Goal: Transaction & Acquisition: Purchase product/service

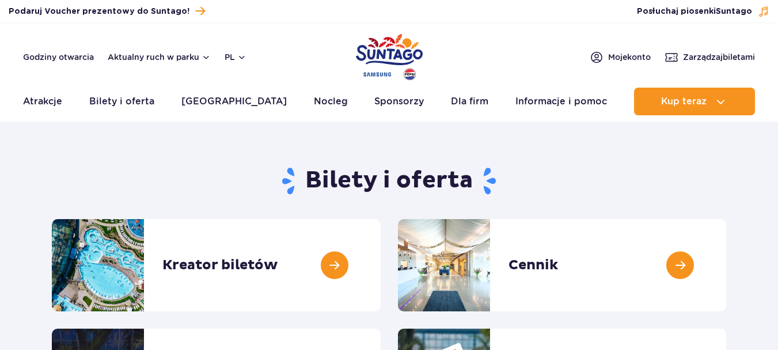
scroll to position [46, 0]
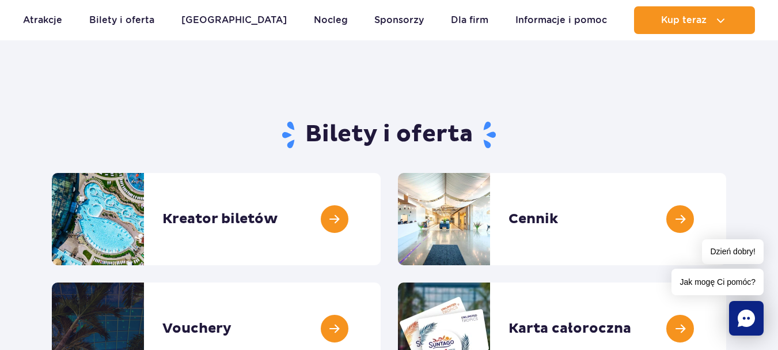
scroll to position [50, 0]
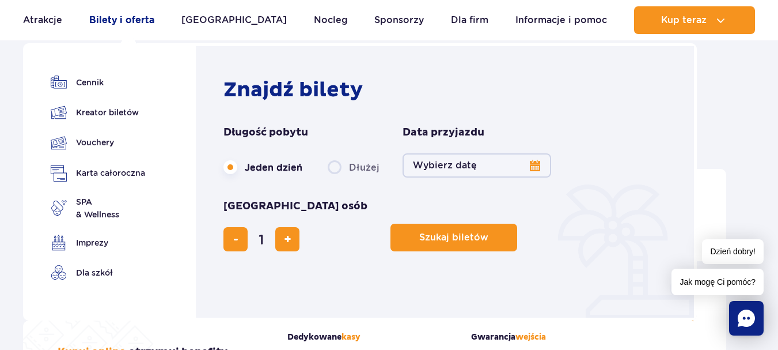
click at [129, 23] on link "Bilety i oferta" at bounding box center [121, 20] width 65 height 28
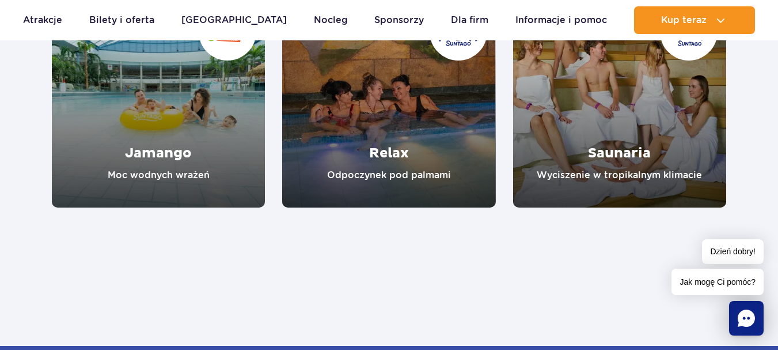
scroll to position [1123, 0]
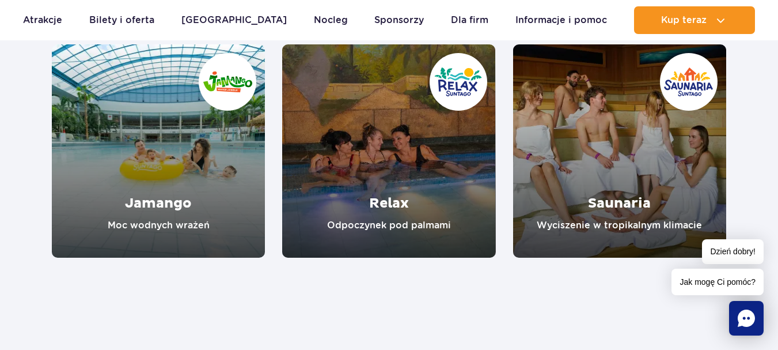
click at [99, 179] on link "Jamango" at bounding box center [158, 150] width 213 height 213
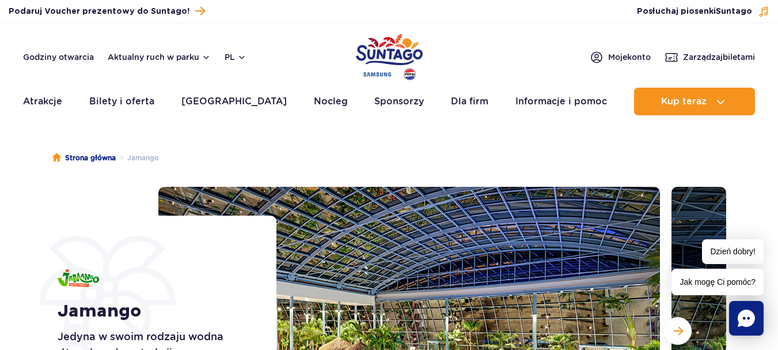
drag, startPoint x: 784, startPoint y: 27, endPoint x: 684, endPoint y: -50, distance: 126.1
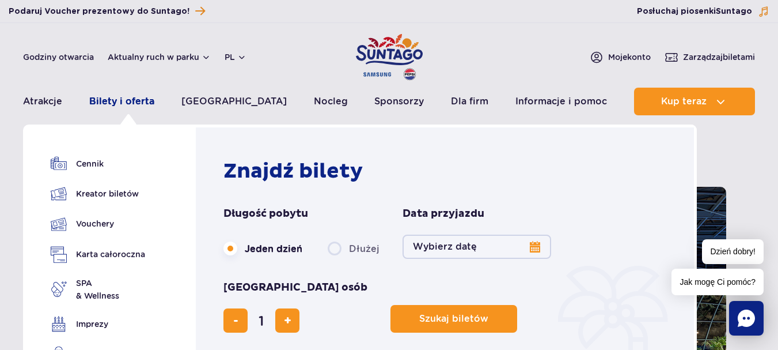
click at [135, 99] on link "Bilety i oferta" at bounding box center [121, 102] width 65 height 28
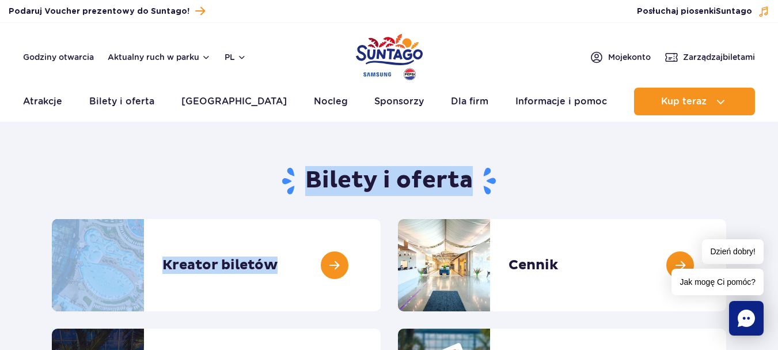
drag, startPoint x: 0, startPoint y: 0, endPoint x: 0, endPoint y: 270, distance: 269.7
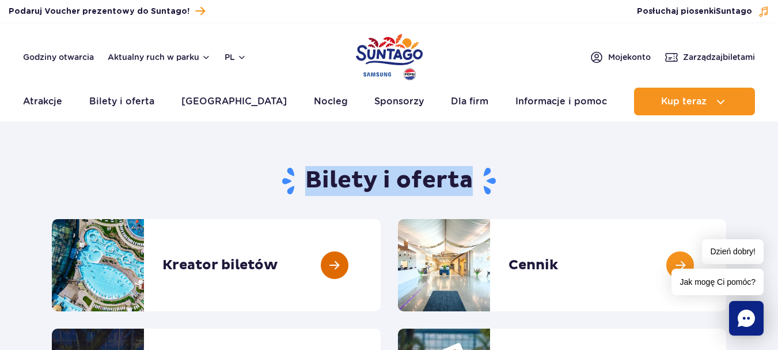
click at [381, 259] on link at bounding box center [381, 265] width 0 height 92
click at [381, 260] on link at bounding box center [381, 265] width 0 height 92
click at [381, 261] on link at bounding box center [381, 265] width 0 height 92
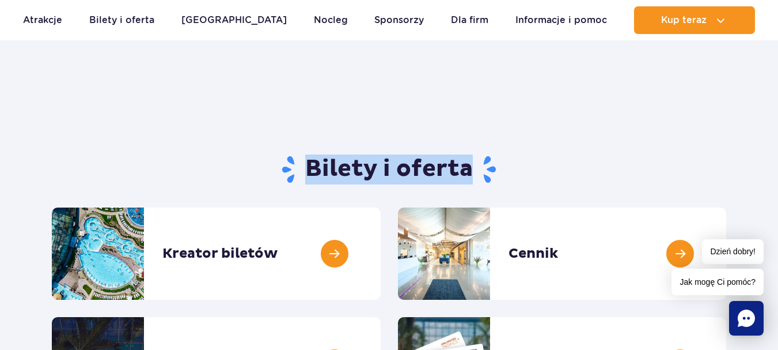
scroll to position [19, 0]
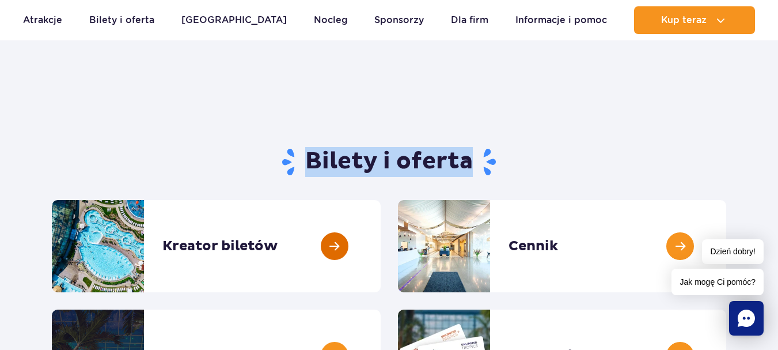
click at [381, 248] on link at bounding box center [381, 246] width 0 height 92
click at [381, 247] on link at bounding box center [381, 246] width 0 height 92
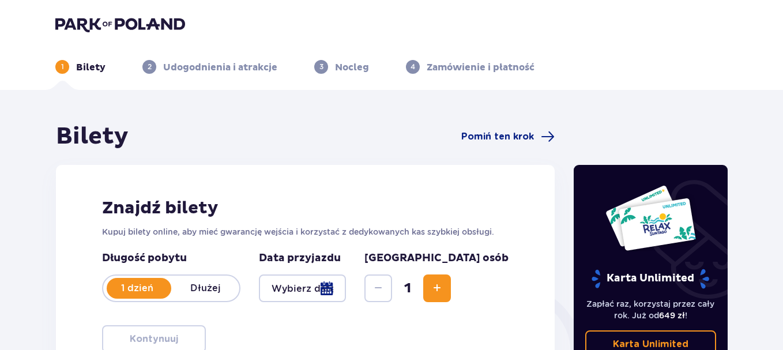
click at [346, 292] on div at bounding box center [302, 288] width 87 height 28
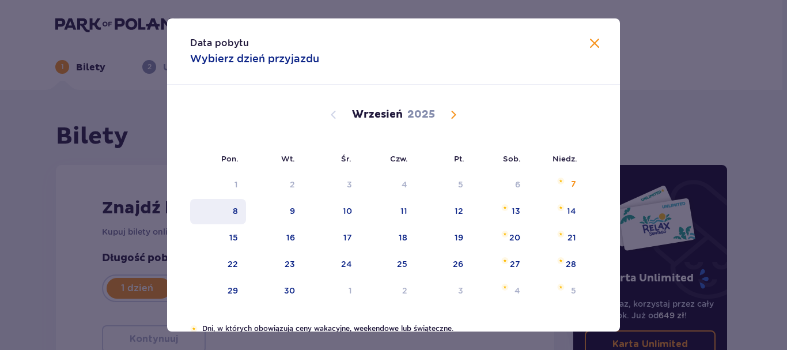
click at [236, 212] on div "8" at bounding box center [235, 211] width 5 height 12
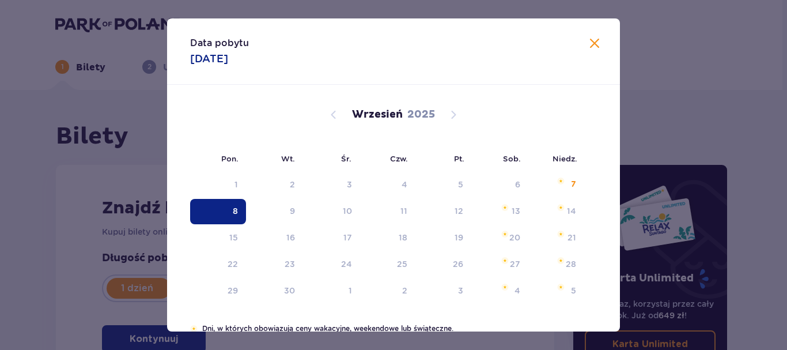
type input "[DATE]"
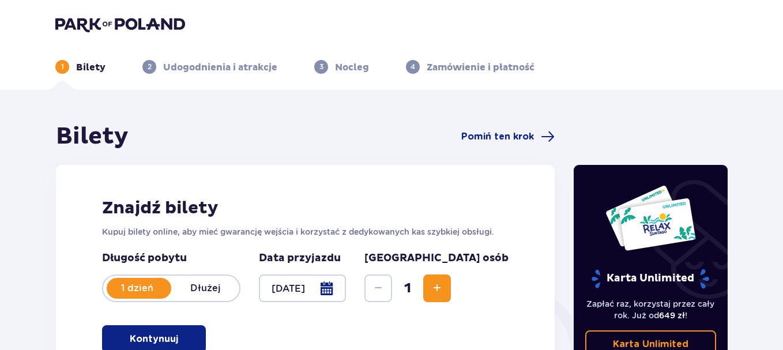
click at [346, 285] on div at bounding box center [302, 288] width 87 height 28
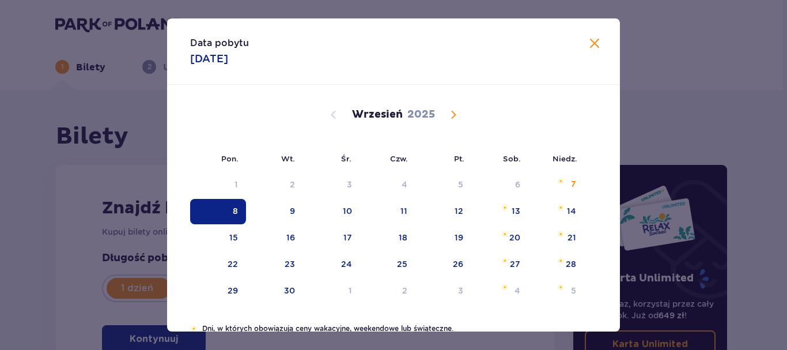
click at [229, 212] on div "8" at bounding box center [218, 211] width 56 height 25
drag, startPoint x: 229, startPoint y: 212, endPoint x: 780, endPoint y: 64, distance: 570.4
click at [229, 212] on div "8" at bounding box center [218, 211] width 56 height 25
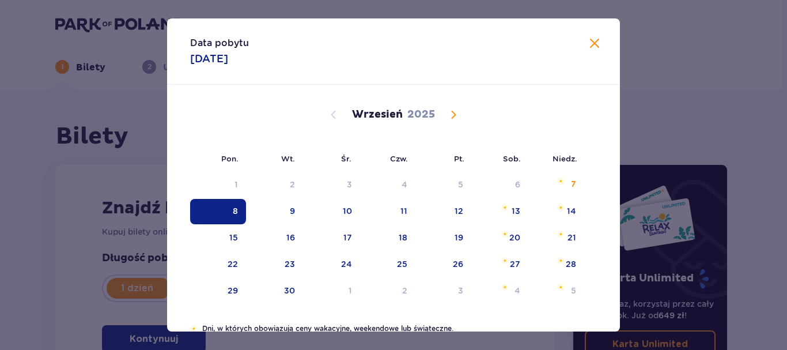
click at [592, 40] on span at bounding box center [595, 44] width 14 height 14
click at [589, 41] on div "1 Bilety 2 Udogodnienia i atrakcje 3 Nocleg 4 Zamówienie i płatność" at bounding box center [391, 52] width 690 height 41
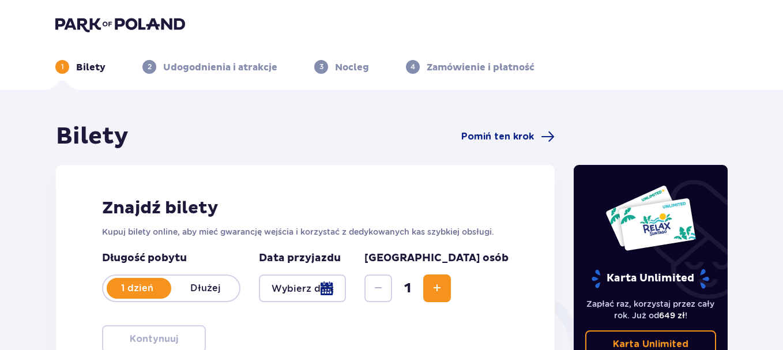
click at [346, 288] on div at bounding box center [302, 288] width 87 height 28
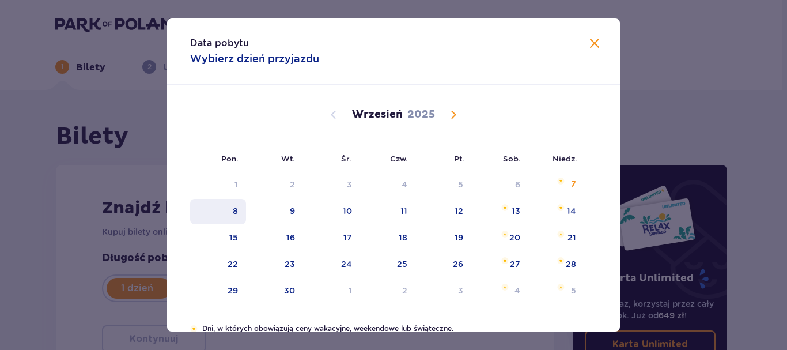
click at [233, 211] on div "8" at bounding box center [235, 211] width 5 height 12
click at [618, 311] on div "Data pobytu Wybierz dzień przyjazdu Pon. Wt. Śr. Czw. Pt. Sob. Niedz. Sierpień …" at bounding box center [393, 175] width 787 height 350
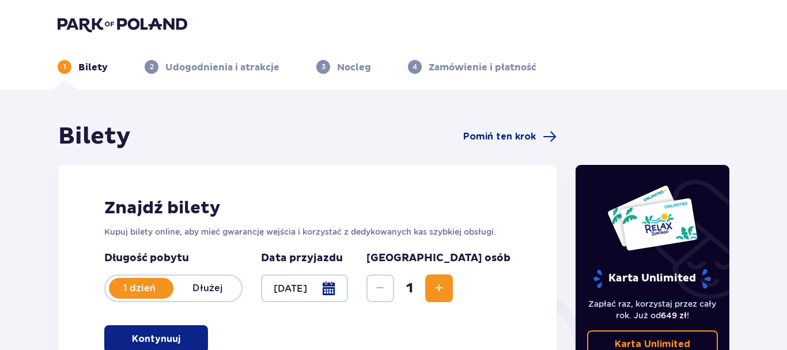
type input "[DATE]"
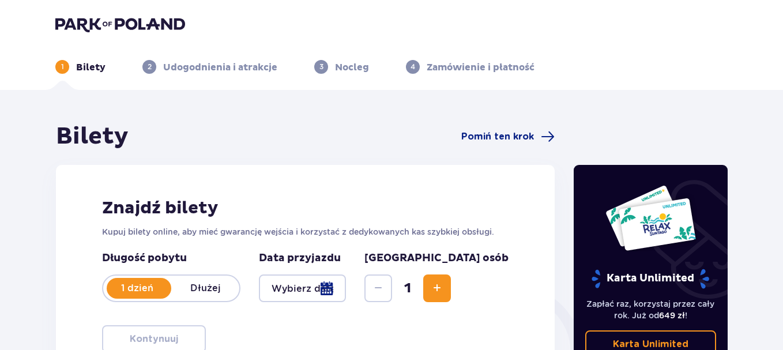
click at [346, 287] on div at bounding box center [302, 288] width 87 height 28
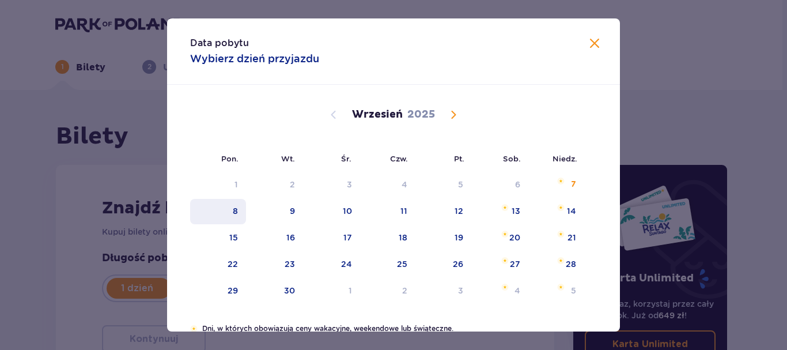
click at [230, 210] on div "8" at bounding box center [218, 211] width 56 height 25
type input "[DATE]"
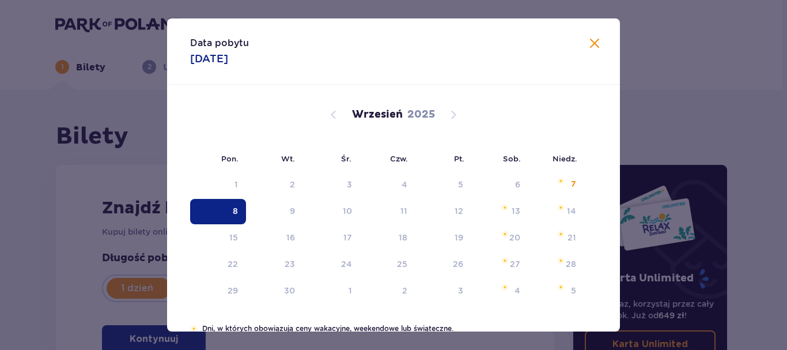
click at [512, 260] on div "Znajdź bilety Kupuj bilety online, aby mieć gwarancję wejścia i korzystać z ded…" at bounding box center [305, 275] width 498 height 220
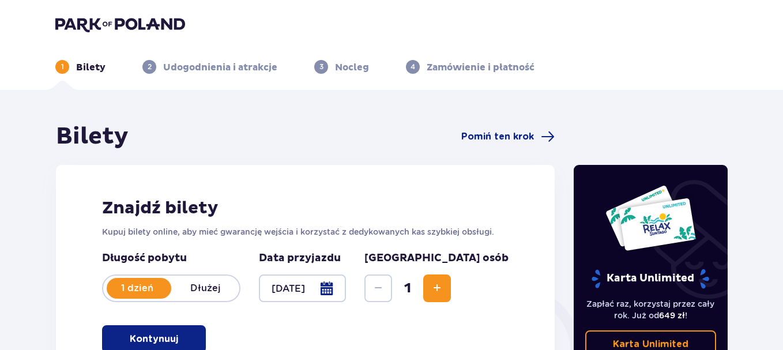
click at [444, 285] on span "Increase" at bounding box center [437, 288] width 14 height 14
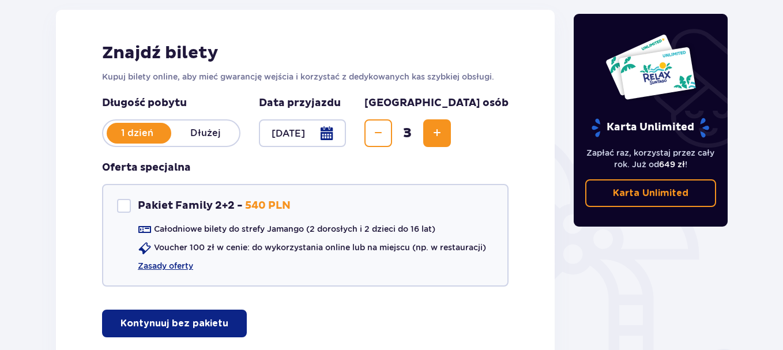
scroll to position [168, 0]
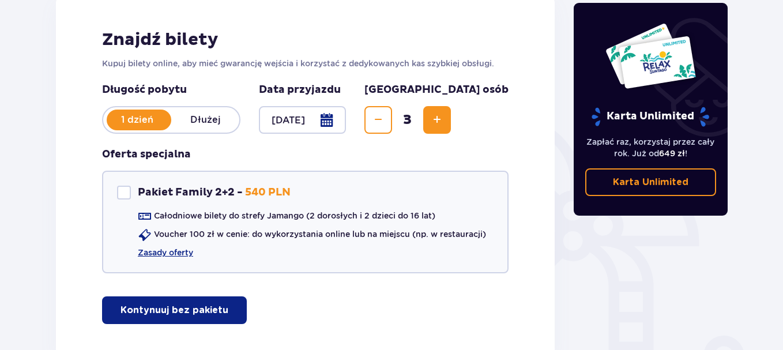
click at [169, 302] on button "Kontynuuj bez pakietu" at bounding box center [174, 310] width 145 height 28
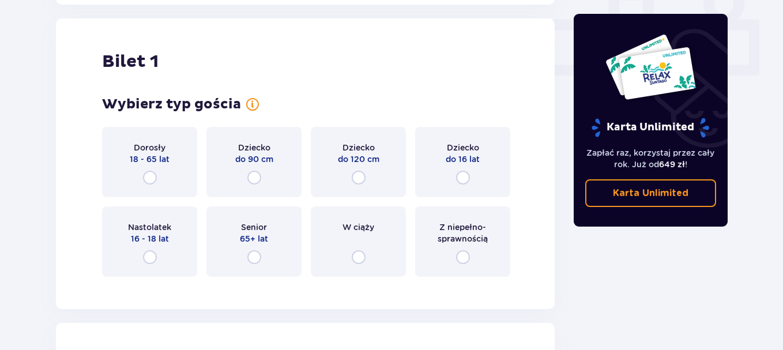
scroll to position [524, 0]
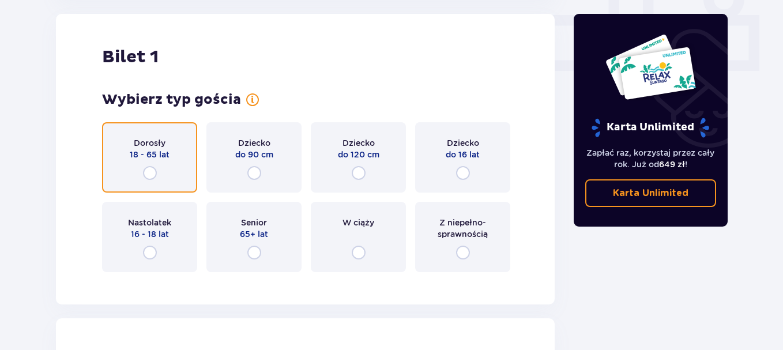
click at [150, 173] on input "radio" at bounding box center [150, 173] width 14 height 14
radio input "true"
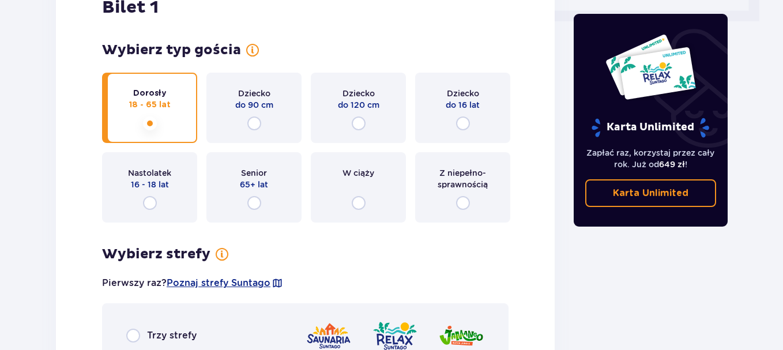
scroll to position [549, 0]
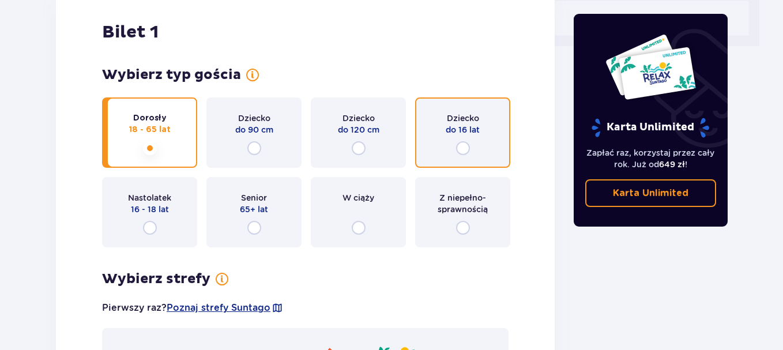
click at [463, 149] on input "radio" at bounding box center [463, 148] width 14 height 14
radio input "true"
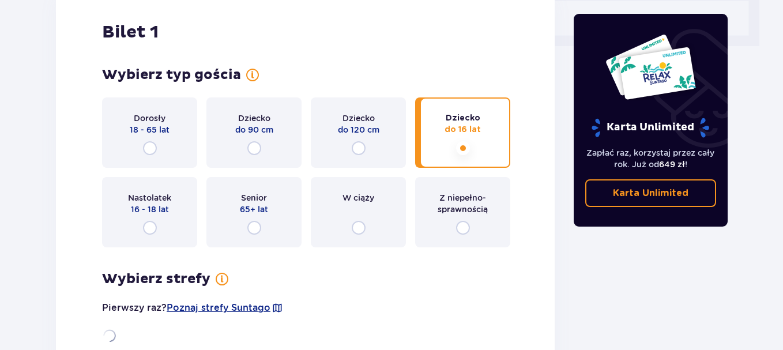
click at [463, 149] on input "radio" at bounding box center [463, 148] width 14 height 14
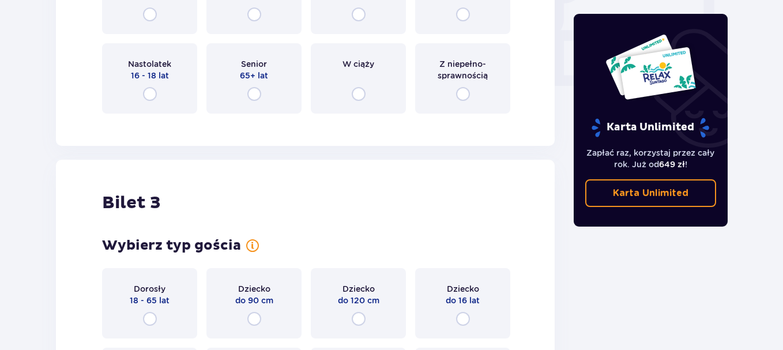
scroll to position [1042, 0]
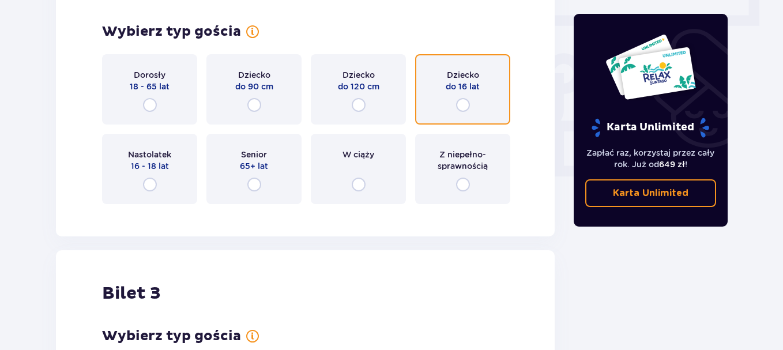
click at [462, 103] on input "radio" at bounding box center [463, 105] width 14 height 14
radio input "true"
click at [462, 103] on input "radio" at bounding box center [463, 105] width 14 height 14
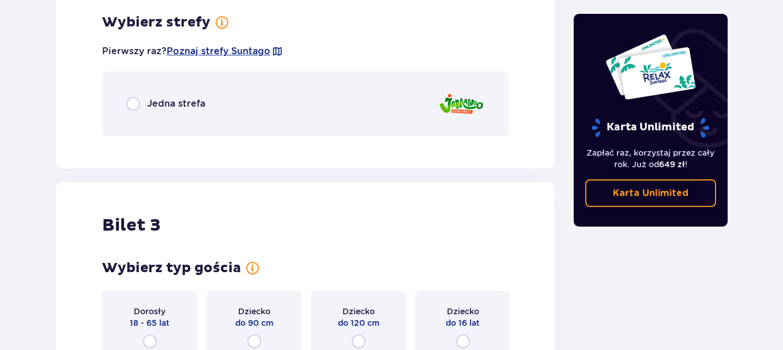
scroll to position [1502, 0]
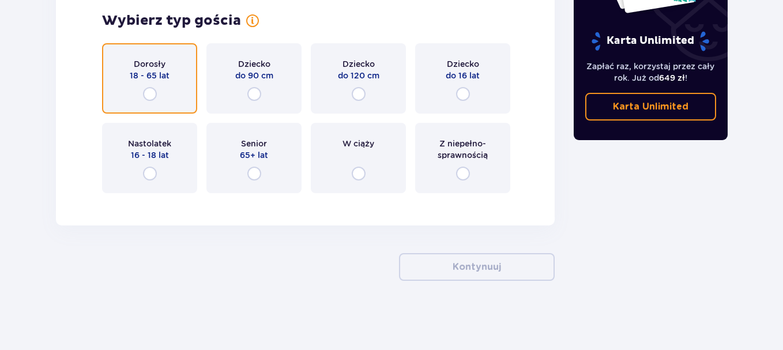
click at [151, 94] on input "radio" at bounding box center [150, 94] width 14 height 14
radio input "true"
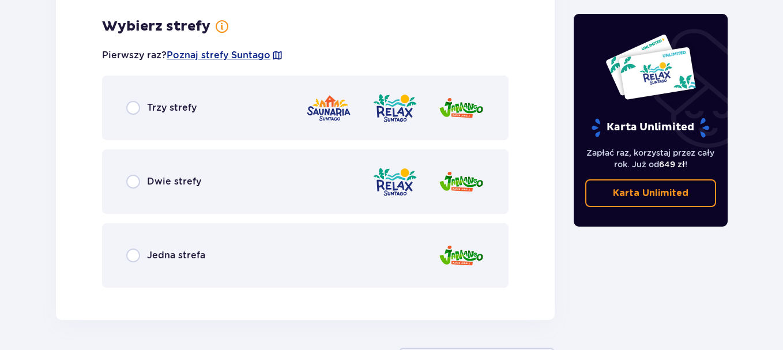
scroll to position [1705, 0]
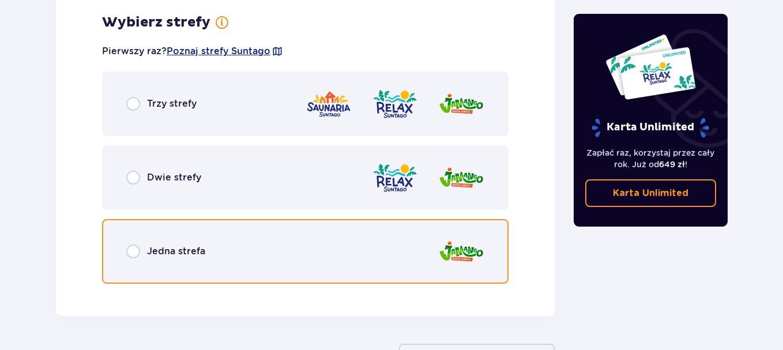
click at [136, 251] on input "radio" at bounding box center [133, 251] width 14 height 14
radio input "true"
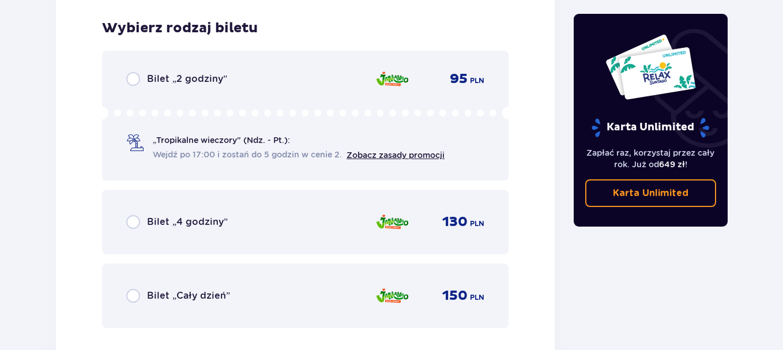
scroll to position [1997, 0]
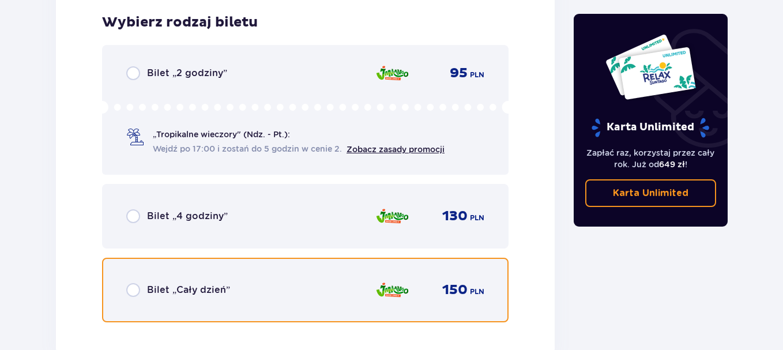
click at [132, 287] on input "radio" at bounding box center [133, 290] width 14 height 14
radio input "true"
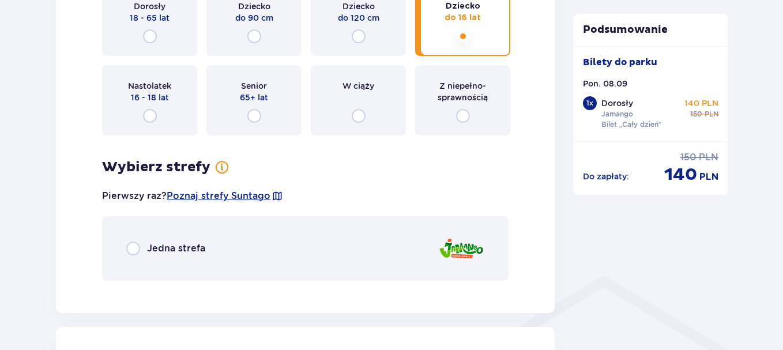
scroll to position [673, 0]
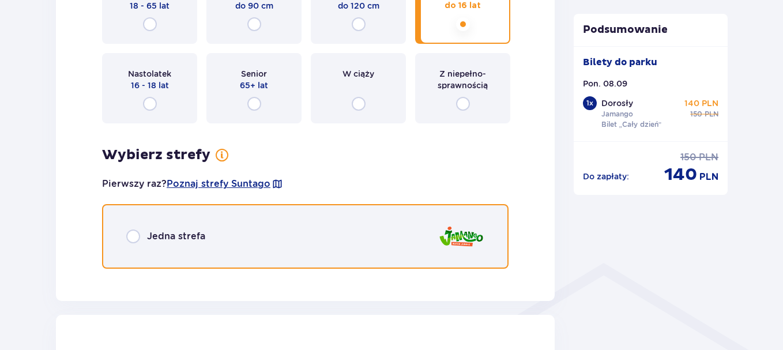
click at [134, 235] on input "radio" at bounding box center [133, 236] width 14 height 14
radio input "true"
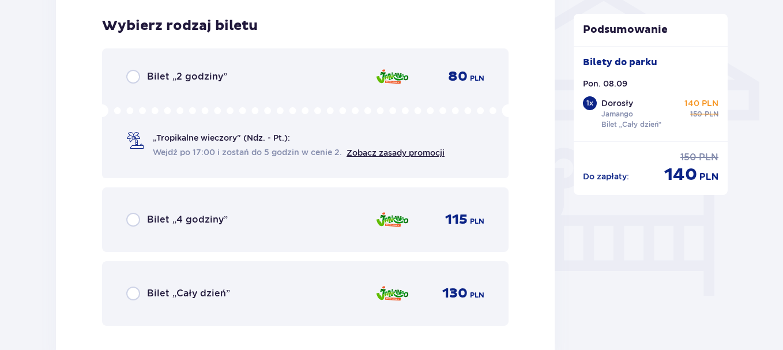
scroll to position [951, 0]
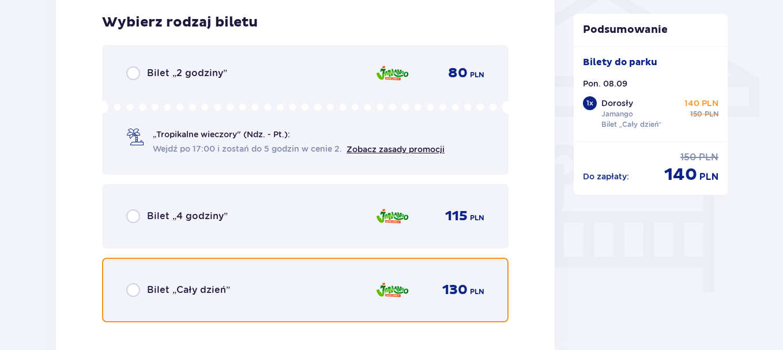
click at [135, 291] on input "radio" at bounding box center [133, 290] width 14 height 14
radio input "true"
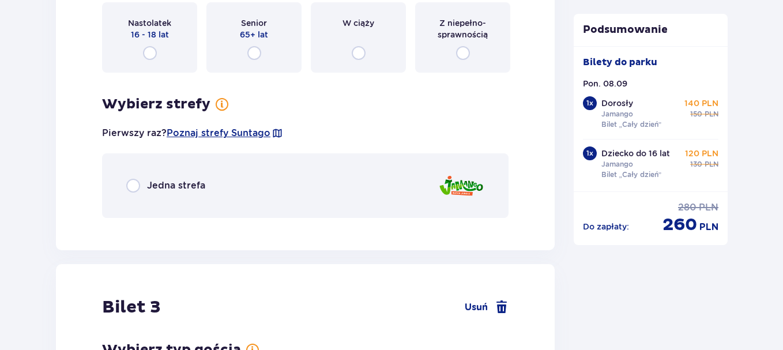
scroll to position [1639, 0]
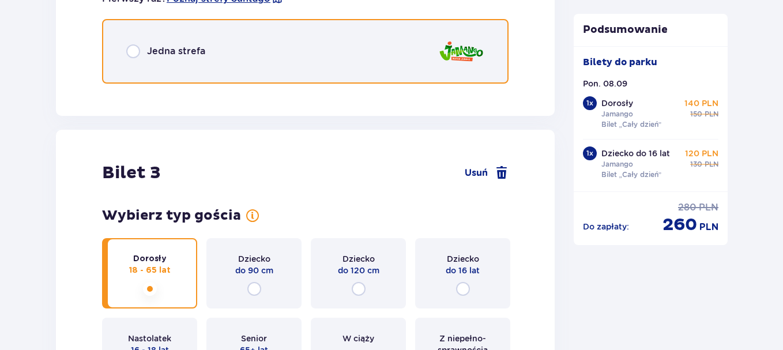
click at [136, 52] on input "radio" at bounding box center [133, 51] width 14 height 14
radio input "true"
click at [136, 52] on input "radio" at bounding box center [133, 51] width 14 height 14
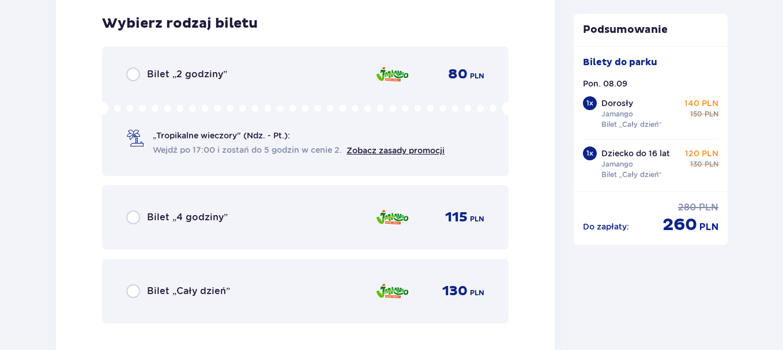
scroll to position [1732, 0]
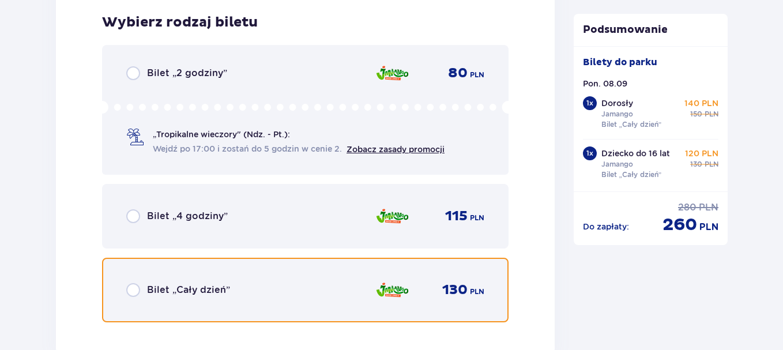
click at [135, 288] on input "radio" at bounding box center [133, 290] width 14 height 14
radio input "true"
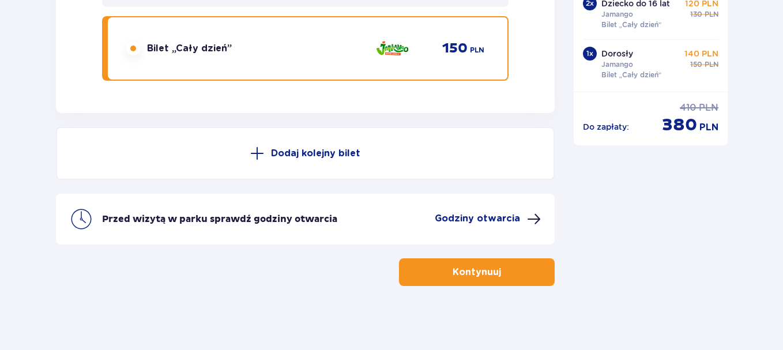
scroll to position [2907, 0]
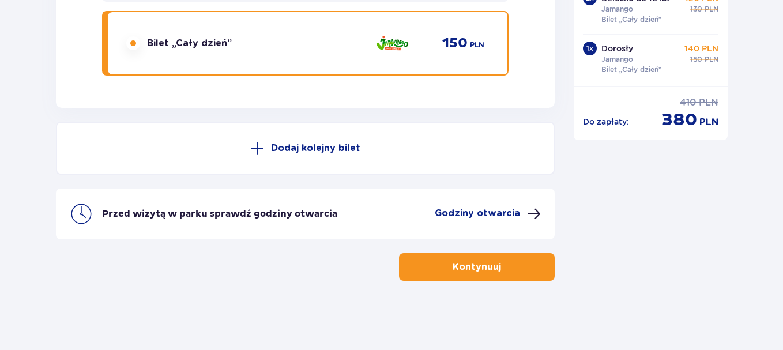
click at [492, 269] on button "Kontynuuj" at bounding box center [477, 267] width 156 height 28
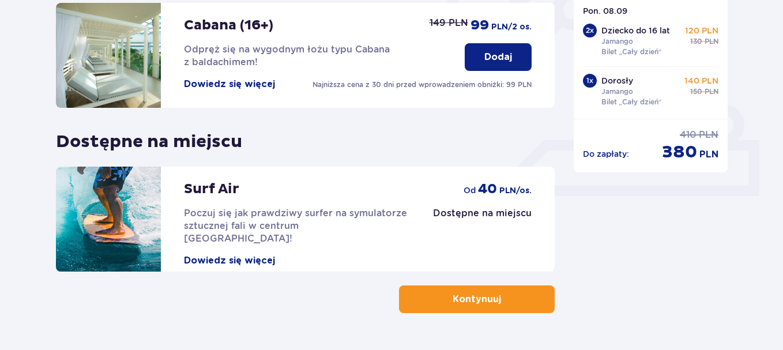
scroll to position [432, 0]
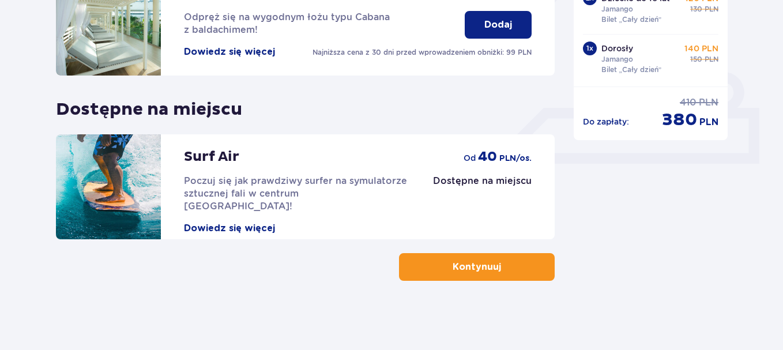
click at [478, 264] on p "Kontynuuj" at bounding box center [476, 266] width 48 height 13
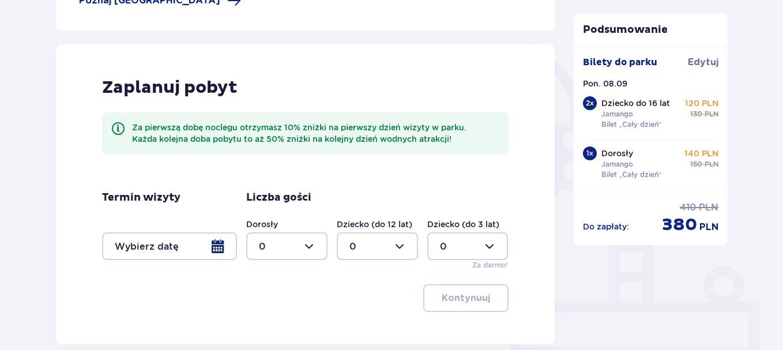
scroll to position [343, 0]
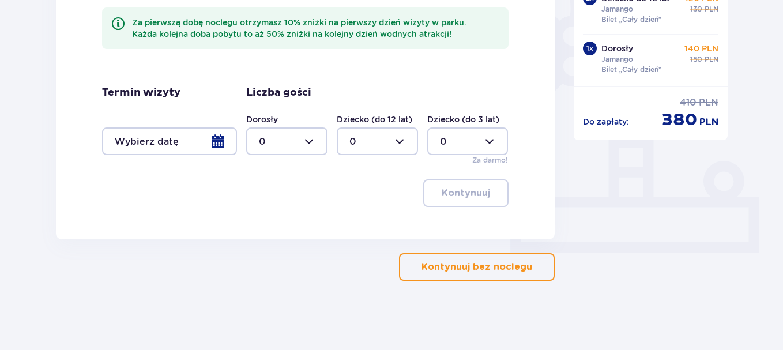
click at [513, 267] on p "Kontynuuj bez noclegu" at bounding box center [476, 266] width 111 height 13
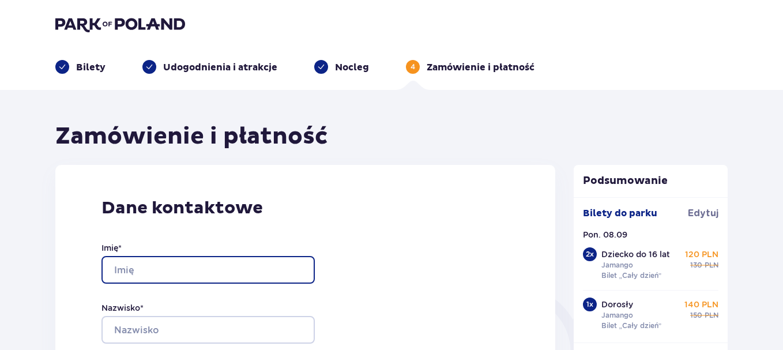
click at [137, 268] on input "Imię *" at bounding box center [207, 270] width 213 height 28
type input "mariusz"
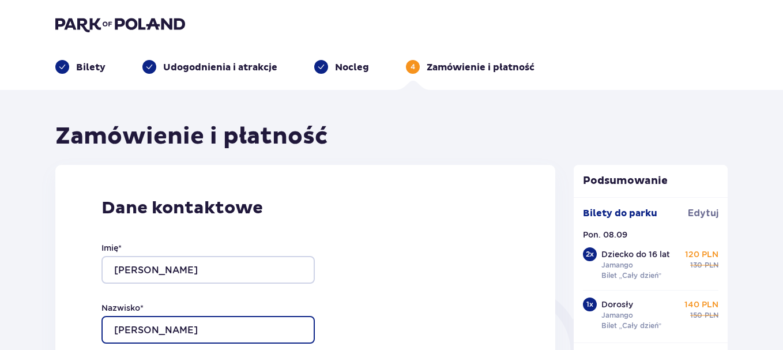
type input "zdanowski"
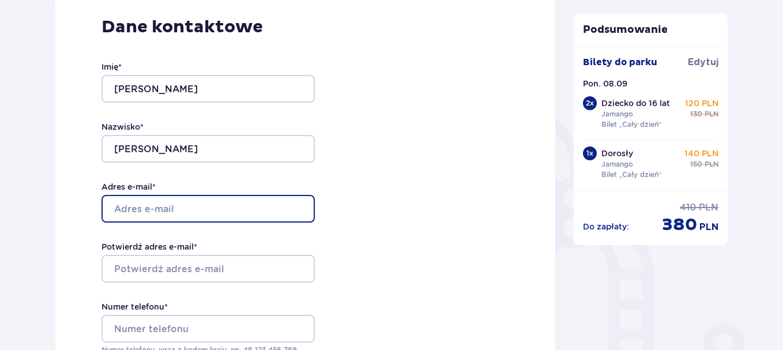
scroll to position [215, 0]
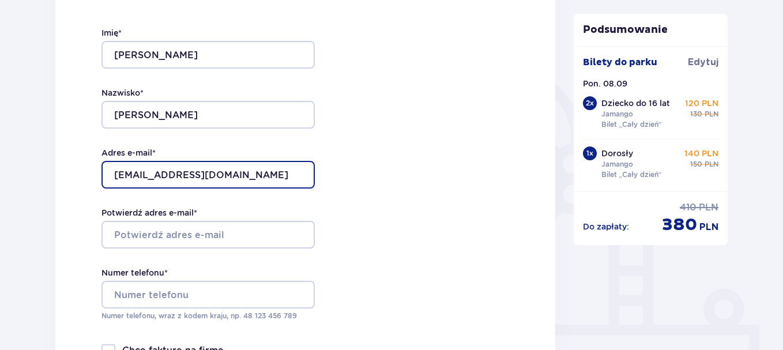
type input "[EMAIL_ADDRESS][DOMAIN_NAME]"
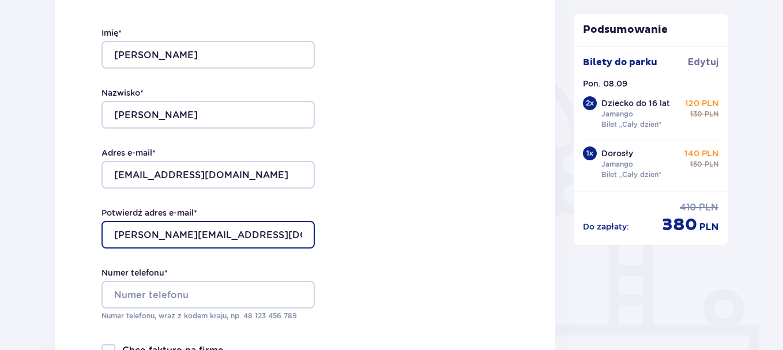
type input "mariuszzdanowski@gmail.com"
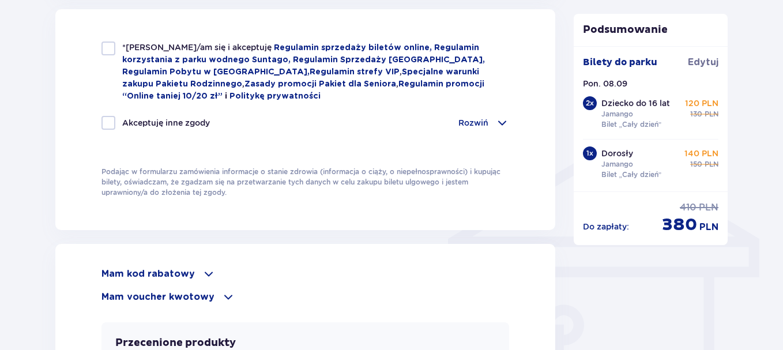
scroll to position [785, 0]
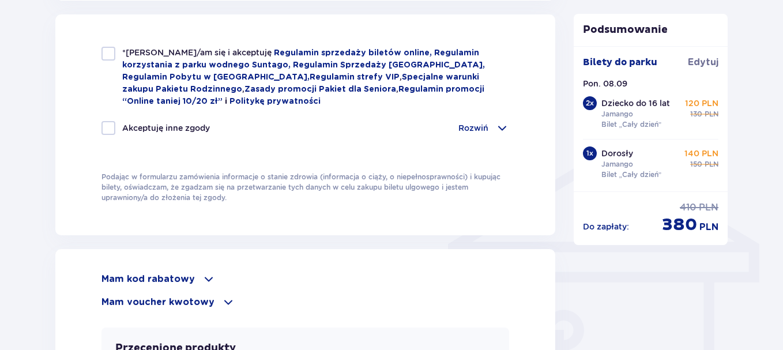
type input "+4915129438693"
click at [107, 54] on div at bounding box center [108, 54] width 14 height 14
checkbox input "true"
click at [105, 127] on div at bounding box center [108, 128] width 14 height 14
checkbox input "true"
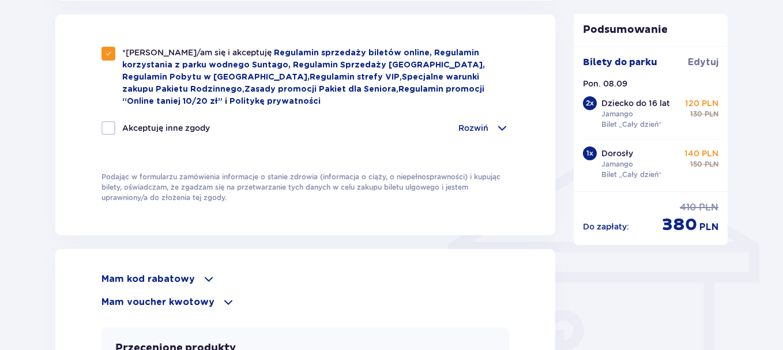
checkbox input "true"
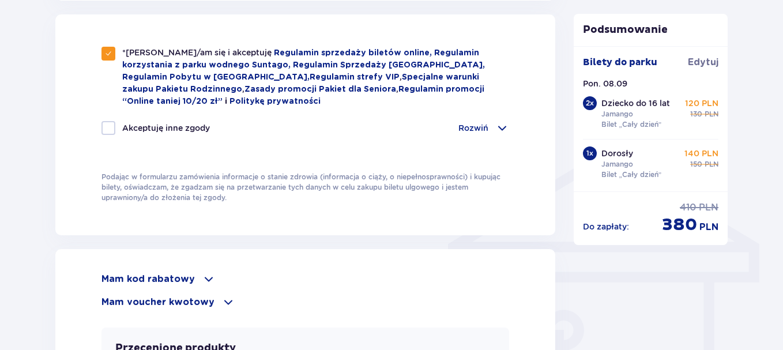
checkbox input "true"
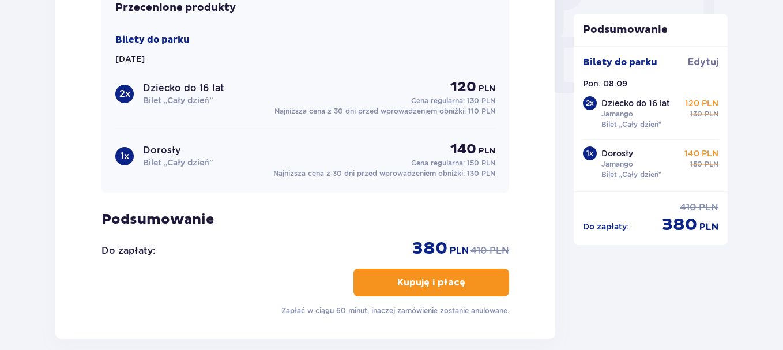
scroll to position [1157, 0]
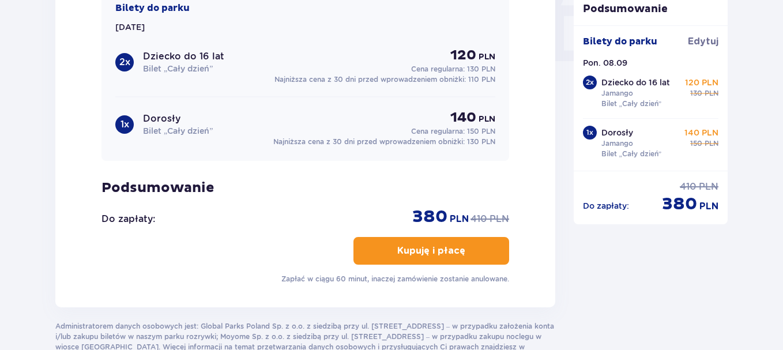
click at [424, 247] on p "Kupuję i płacę" at bounding box center [431, 250] width 68 height 13
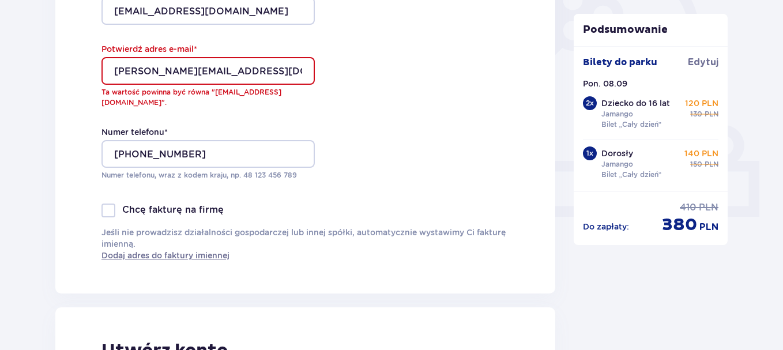
scroll to position [378, 0]
click at [200, 72] on input "mariuszzdanowski@gmail.com" at bounding box center [207, 72] width 213 height 28
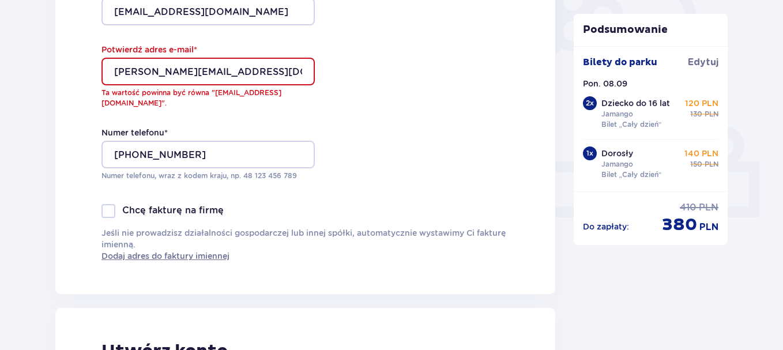
click at [200, 72] on input "mariuszzdanowski@gmail.com" at bounding box center [207, 72] width 213 height 28
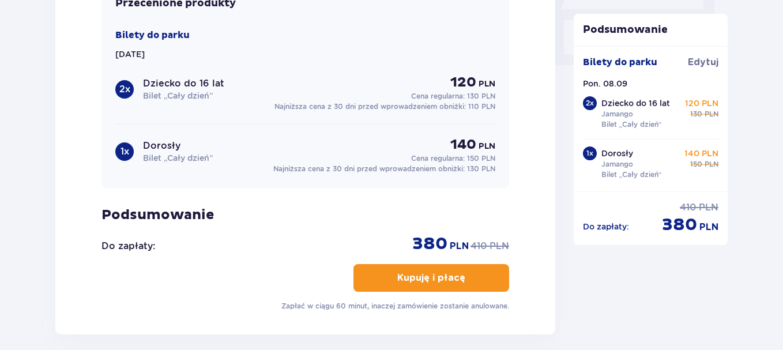
scroll to position [1185, 0]
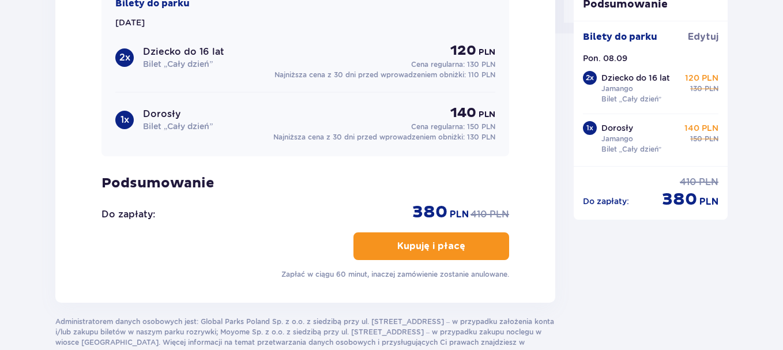
type input "[EMAIL_ADDRESS][DOMAIN_NAME]"
click at [459, 233] on button "Kupuję i płacę" at bounding box center [431, 246] width 156 height 28
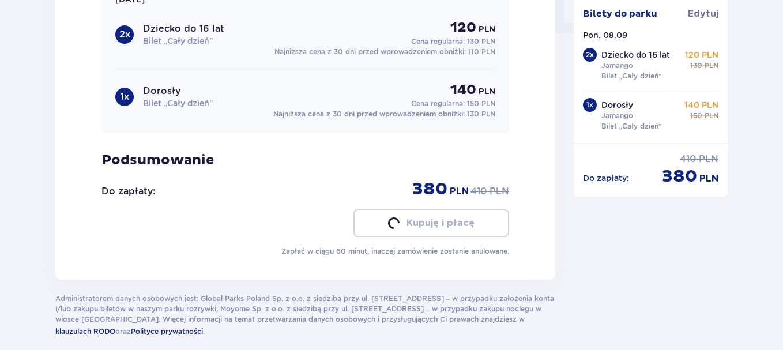
scroll to position [1162, 0]
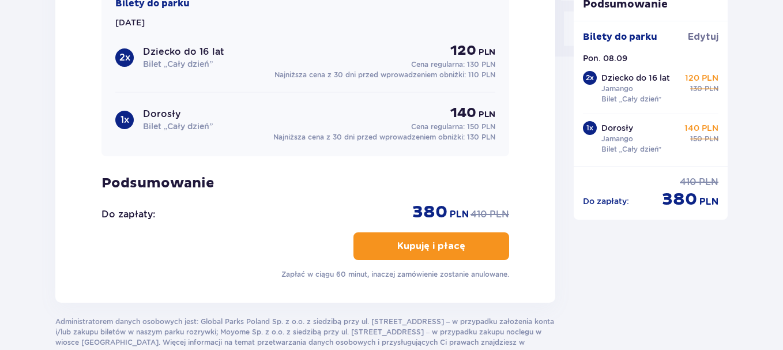
click at [412, 244] on p "Kupuję i płacę" at bounding box center [431, 246] width 68 height 13
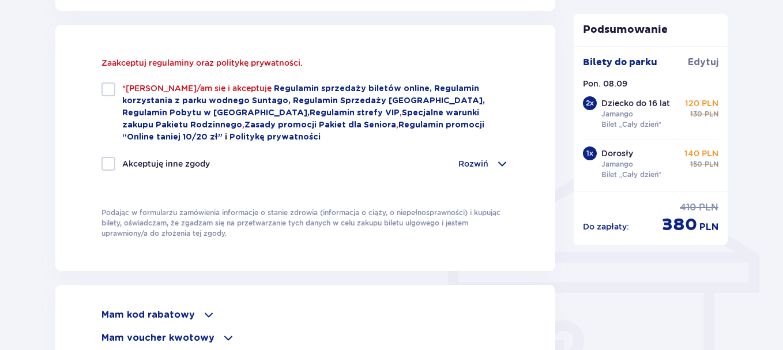
scroll to position [774, 0]
click at [112, 86] on div at bounding box center [108, 90] width 14 height 14
checkbox input "true"
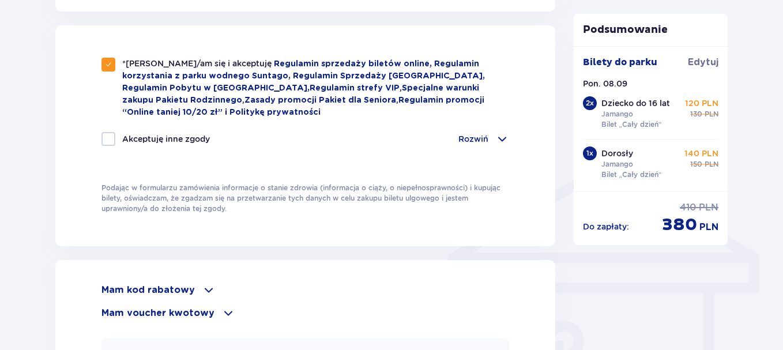
click at [108, 134] on div at bounding box center [108, 139] width 14 height 14
checkbox input "true"
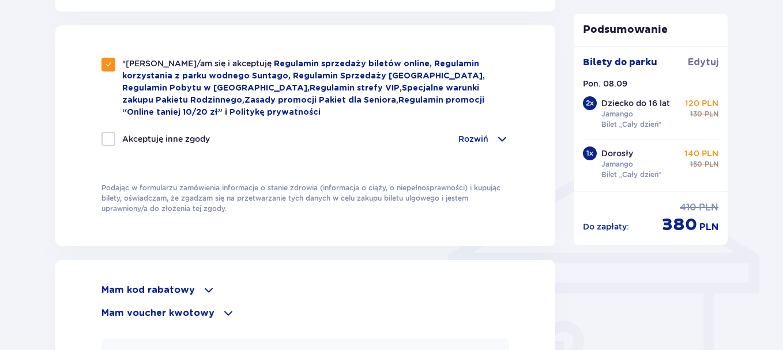
checkbox input "true"
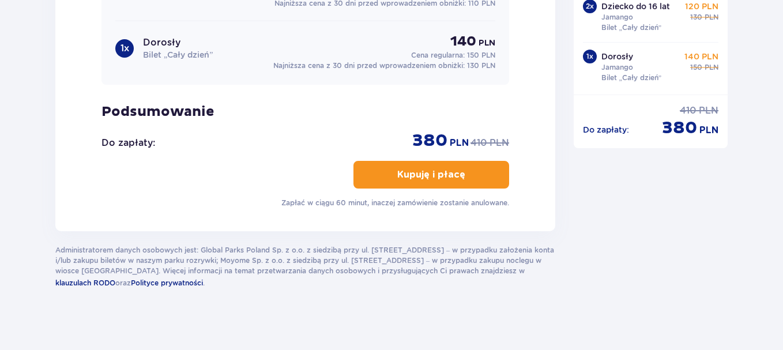
scroll to position [1238, 0]
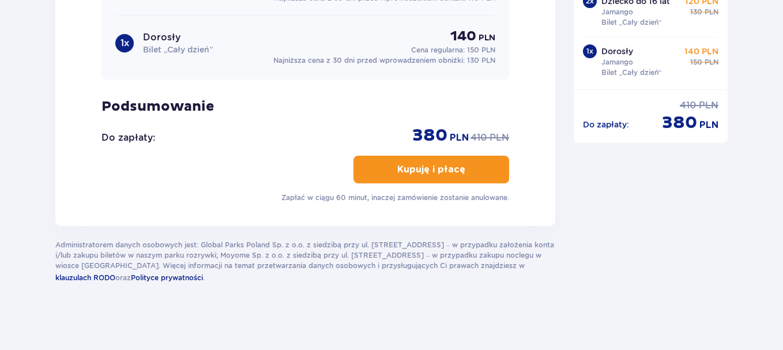
click at [450, 171] on p "Kupuję i płacę" at bounding box center [431, 169] width 68 height 13
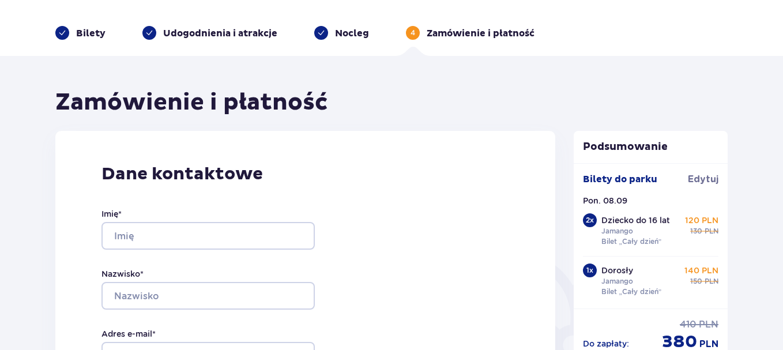
scroll to position [0, 0]
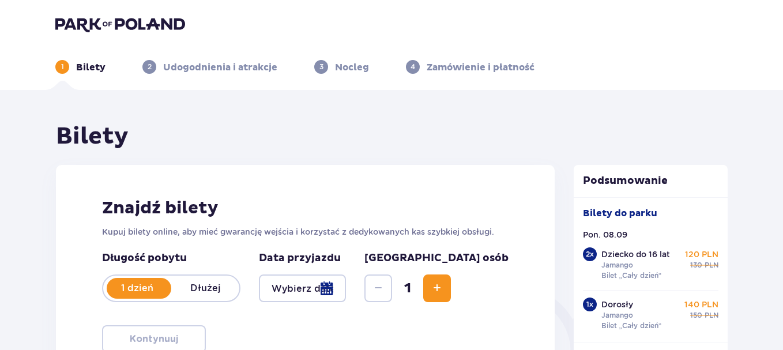
type input "08.09.25"
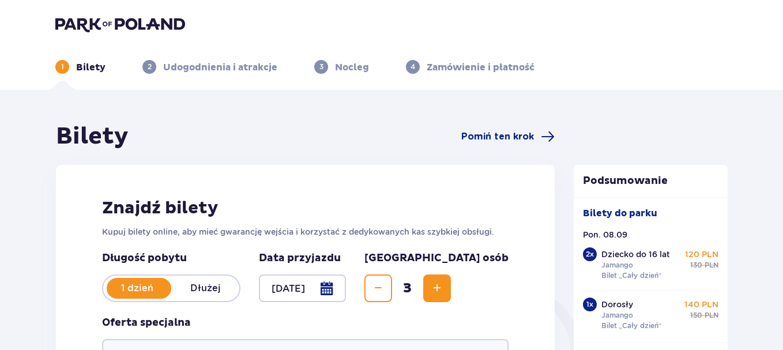
click at [81, 66] on p "Bilety" at bounding box center [90, 67] width 29 height 13
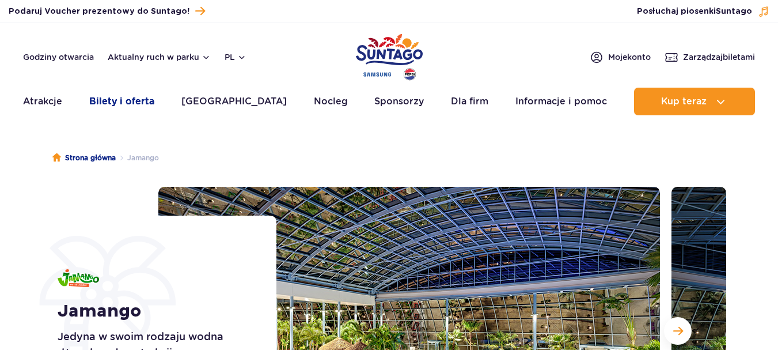
click at [123, 101] on link "Bilety i oferta" at bounding box center [121, 102] width 65 height 28
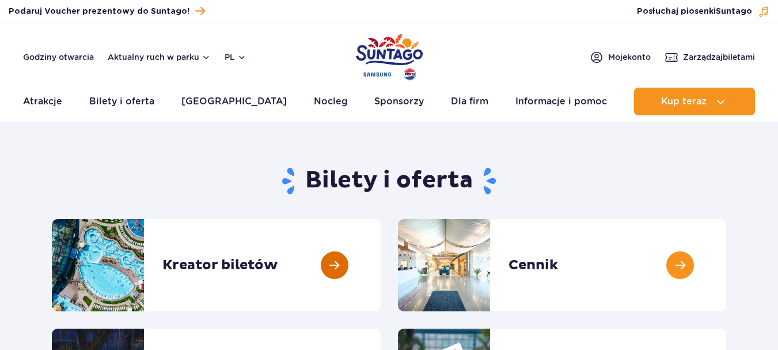
click at [381, 258] on link at bounding box center [381, 265] width 0 height 92
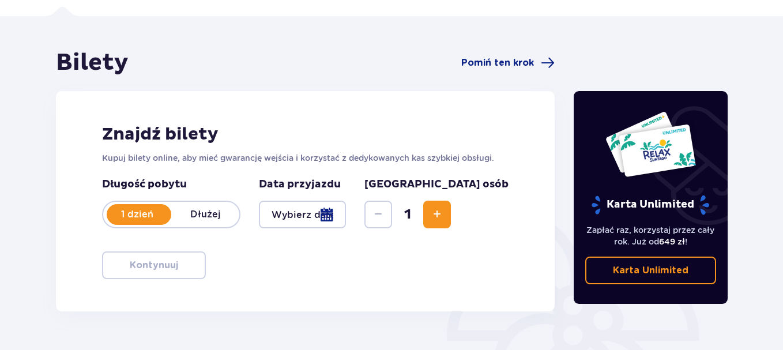
scroll to position [161, 0]
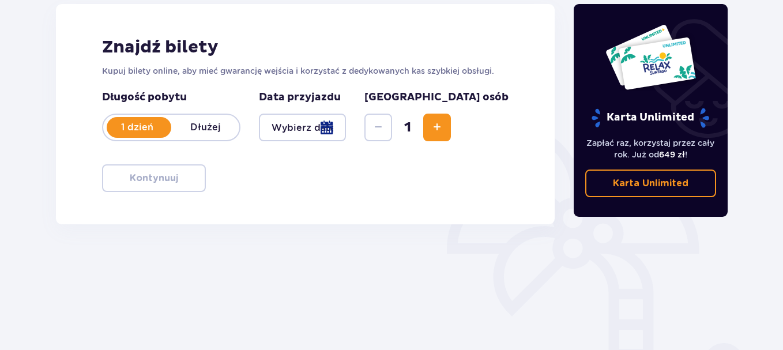
click at [346, 130] on div at bounding box center [302, 128] width 87 height 28
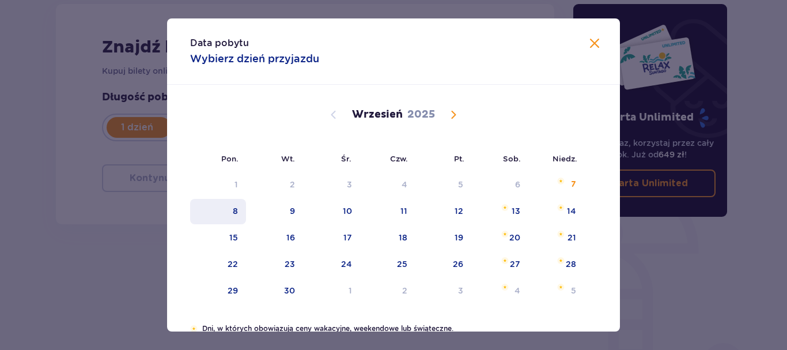
click at [238, 213] on div "8" at bounding box center [218, 211] width 56 height 25
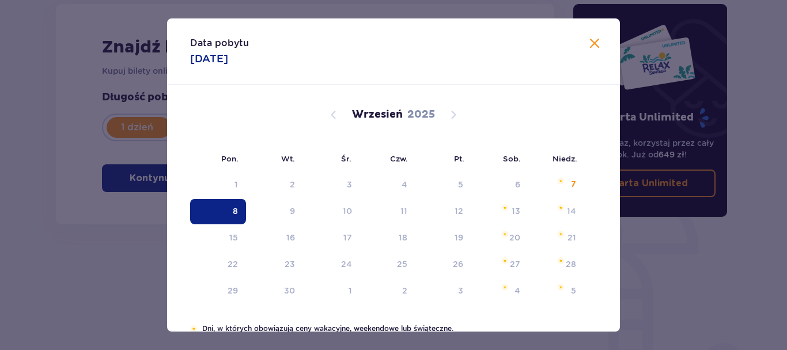
type input "08.09.25"
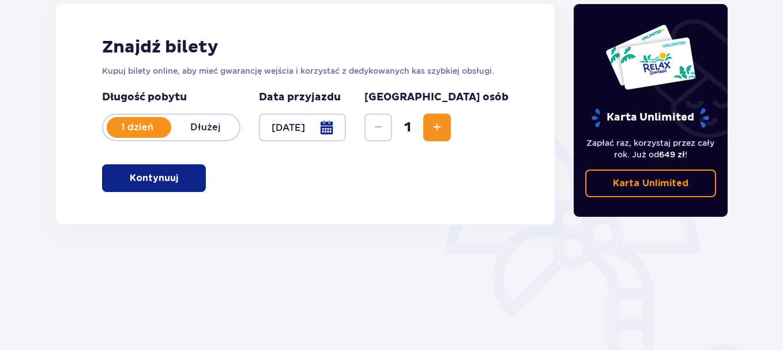
drag, startPoint x: 618, startPoint y: 113, endPoint x: 623, endPoint y: 76, distance: 37.2
click at [623, 76] on div "Karta Unlimited" at bounding box center [650, 76] width 120 height 104
click at [164, 177] on p "Kontynuuj" at bounding box center [154, 178] width 48 height 13
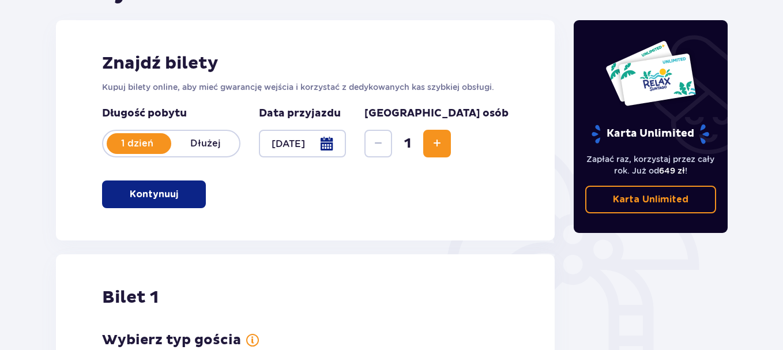
scroll to position [129, 0]
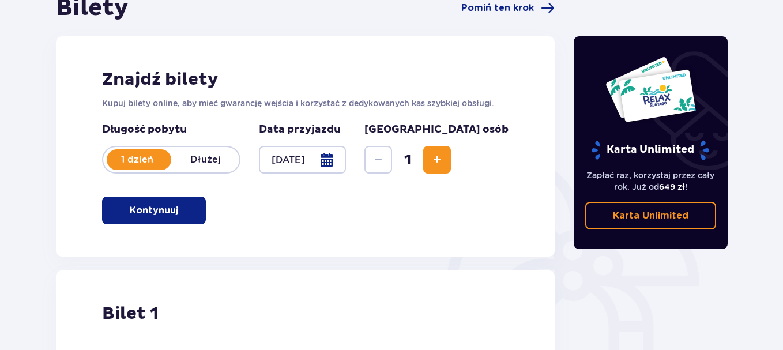
click at [451, 157] on button "Increase" at bounding box center [437, 160] width 28 height 28
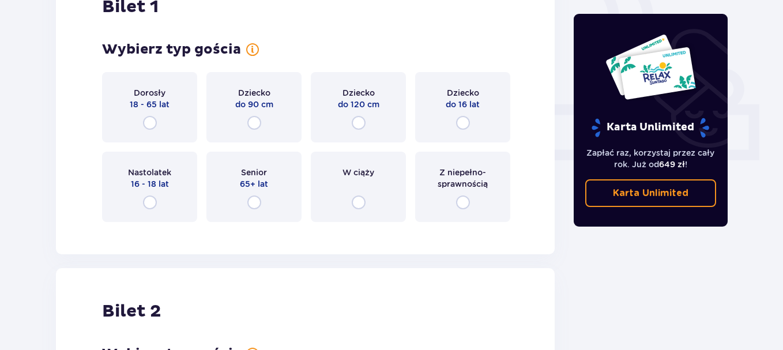
scroll to position [0, 0]
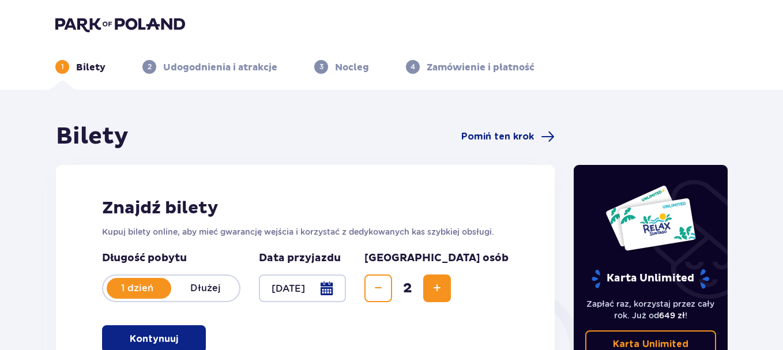
click at [444, 291] on span "Increase" at bounding box center [437, 288] width 14 height 14
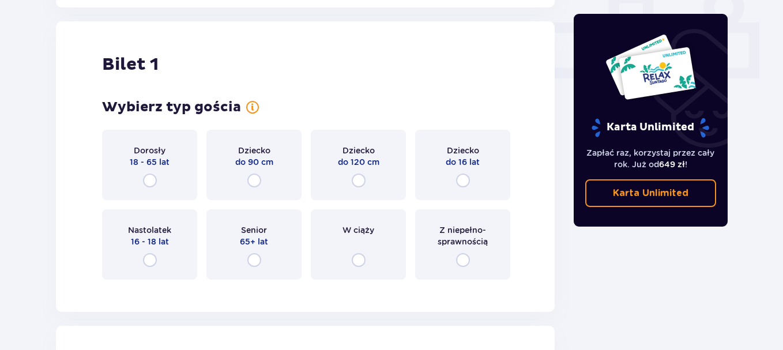
scroll to position [523, 0]
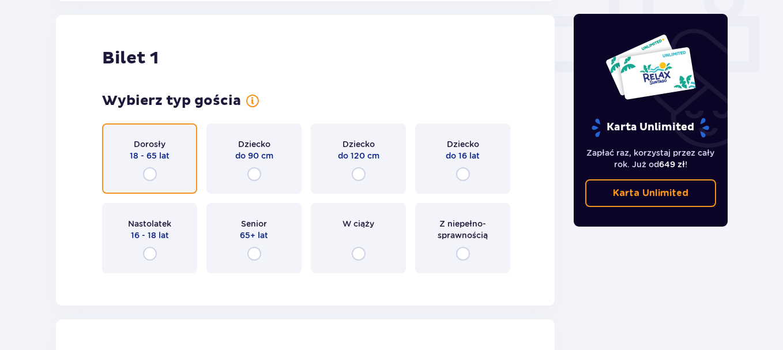
click at [152, 173] on input "radio" at bounding box center [150, 174] width 14 height 14
radio input "true"
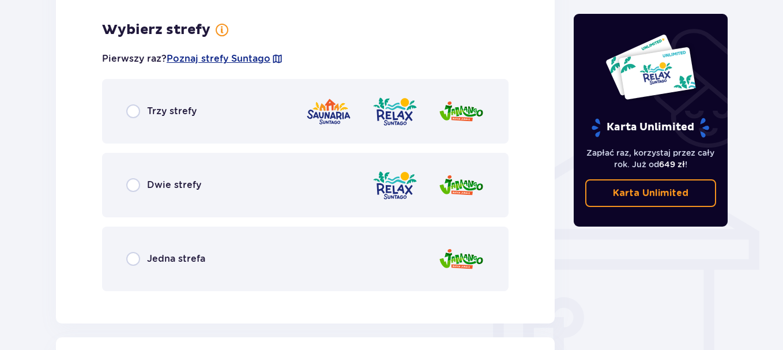
scroll to position [806, 0]
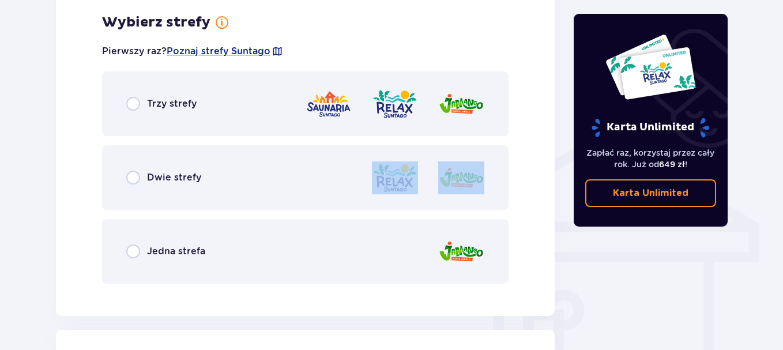
drag, startPoint x: 225, startPoint y: 150, endPoint x: 129, endPoint y: 250, distance: 139.0
click at [129, 250] on div "Trzy strefy Dwie strefy Jedna strefa" at bounding box center [305, 177] width 406 height 212
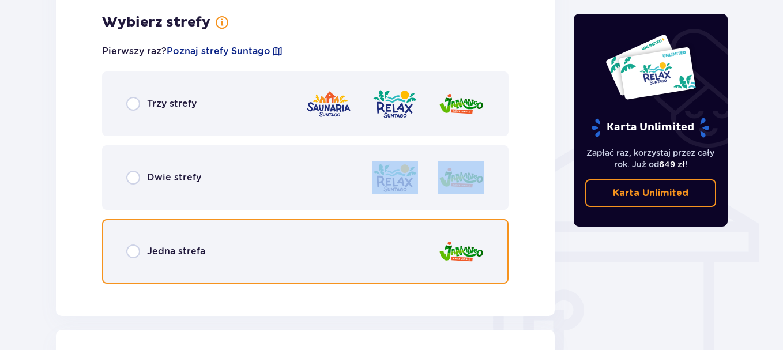
click at [133, 250] on input "radio" at bounding box center [133, 251] width 14 height 14
radio input "true"
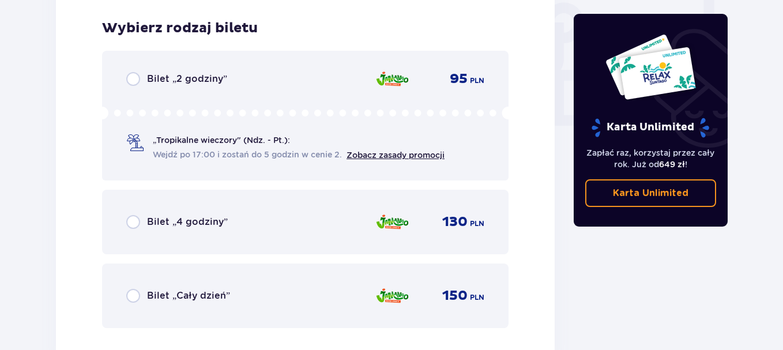
scroll to position [1098, 0]
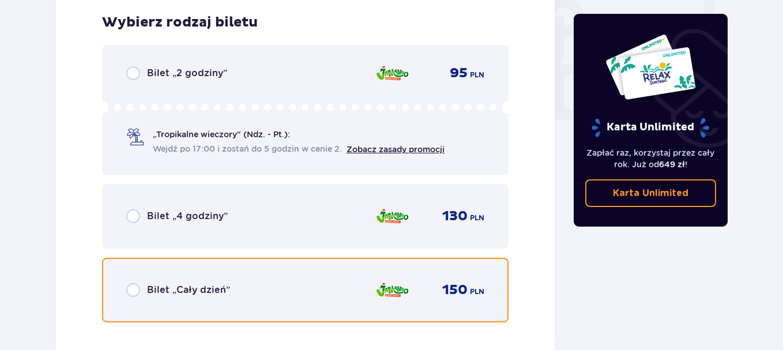
click at [131, 290] on input "radio" at bounding box center [133, 290] width 14 height 14
radio input "true"
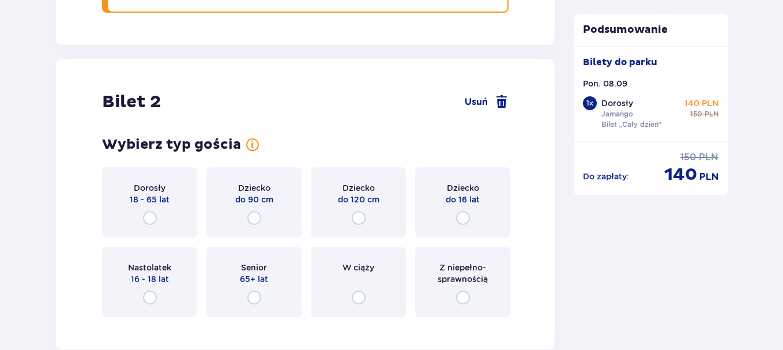
scroll to position [1476, 0]
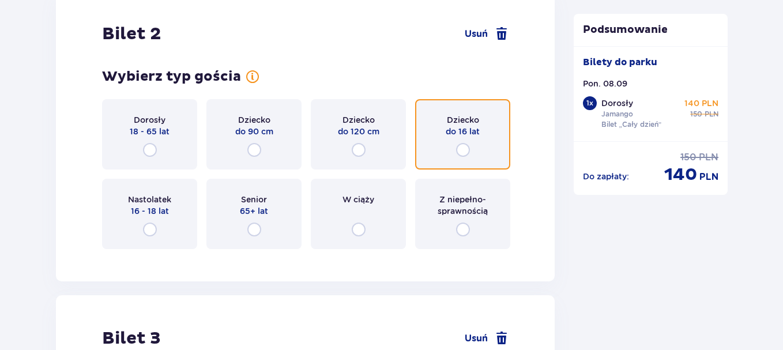
click at [465, 149] on input "radio" at bounding box center [463, 150] width 14 height 14
radio input "true"
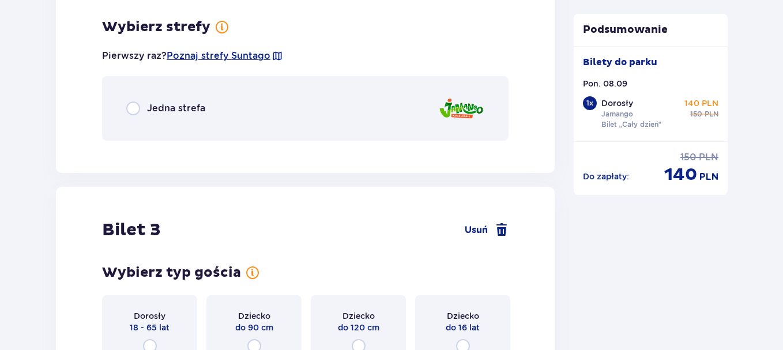
scroll to position [1734, 0]
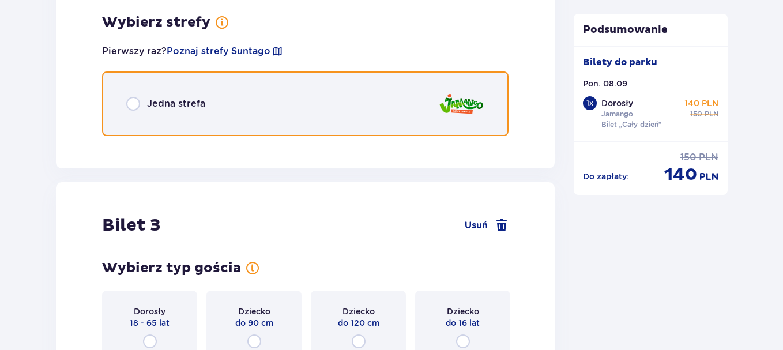
click at [138, 103] on input "radio" at bounding box center [133, 104] width 14 height 14
radio input "true"
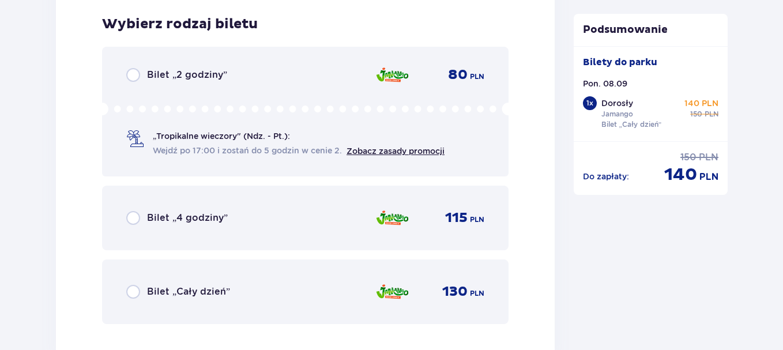
scroll to position [1879, 0]
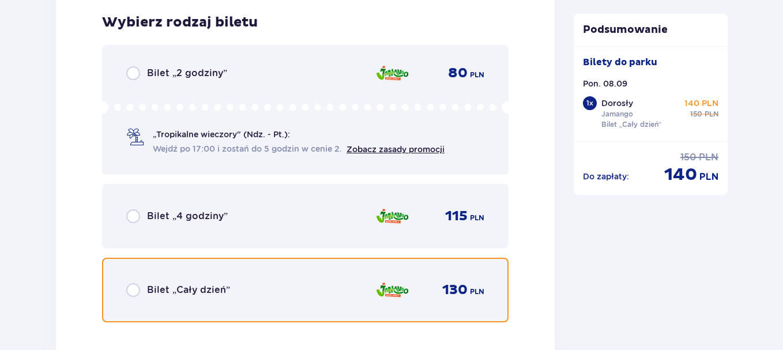
click at [137, 291] on input "radio" at bounding box center [133, 290] width 14 height 14
radio input "true"
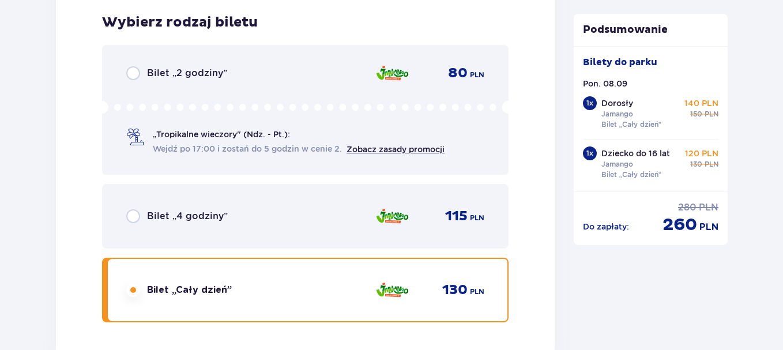
scroll to position [2233, 0]
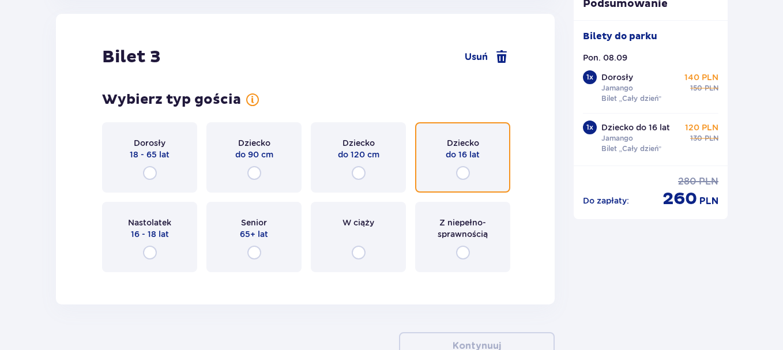
click at [463, 175] on input "radio" at bounding box center [463, 173] width 14 height 14
radio input "true"
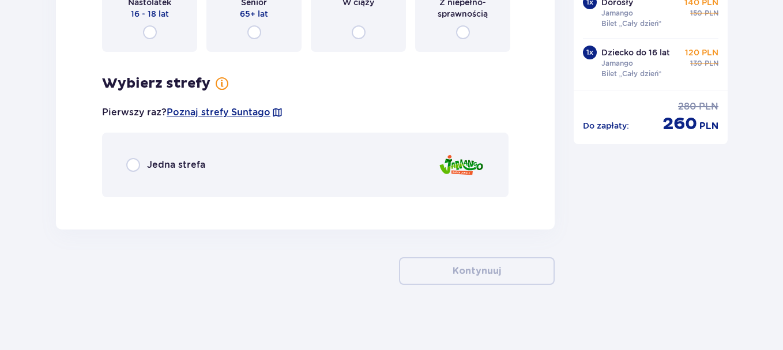
scroll to position [2458, 0]
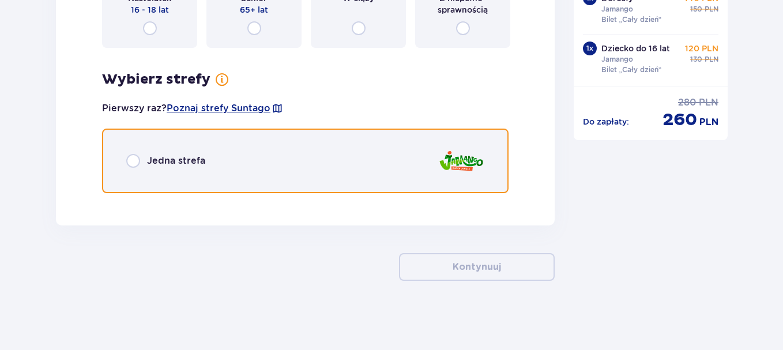
click at [135, 162] on input "radio" at bounding box center [133, 161] width 14 height 14
radio input "true"
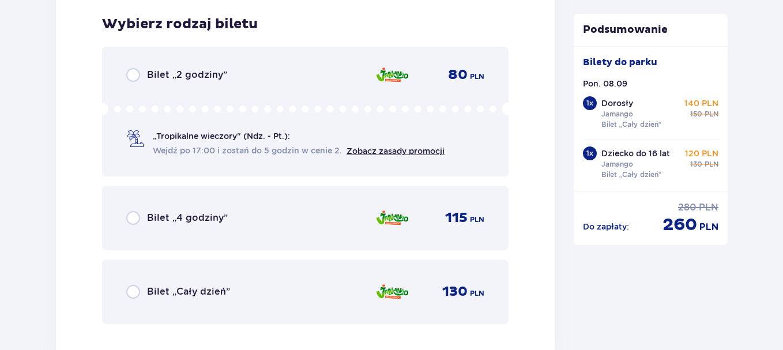
scroll to position [2660, 0]
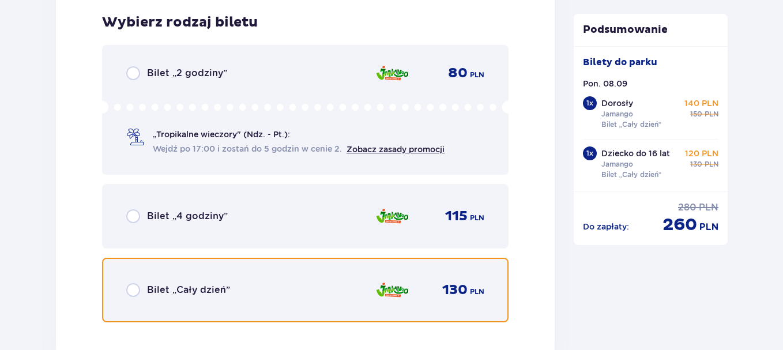
click at [131, 288] on input "radio" at bounding box center [133, 290] width 14 height 14
radio input "true"
click at [131, 288] on input "radio" at bounding box center [133, 290] width 14 height 14
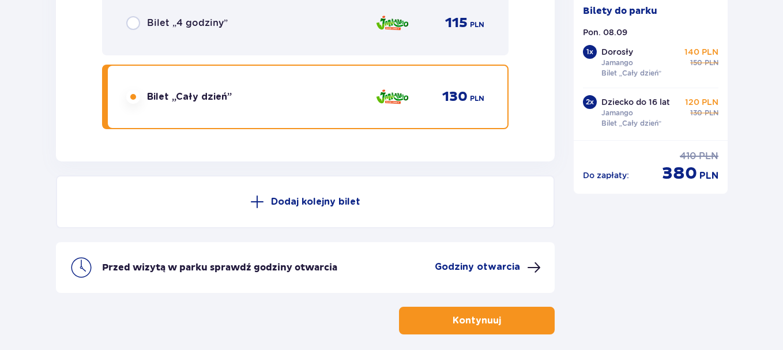
scroll to position [2907, 0]
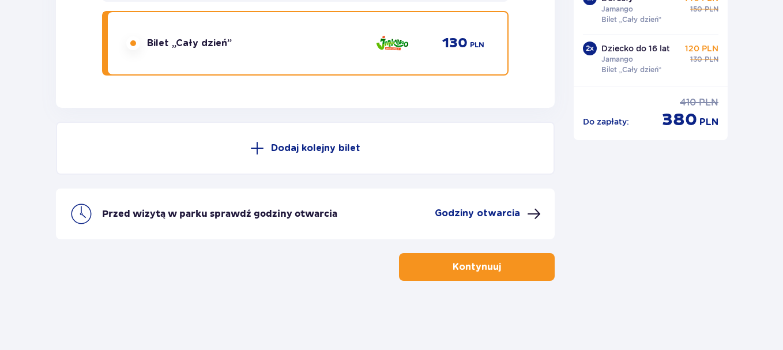
click at [512, 264] on button "Kontynuuj" at bounding box center [477, 267] width 156 height 28
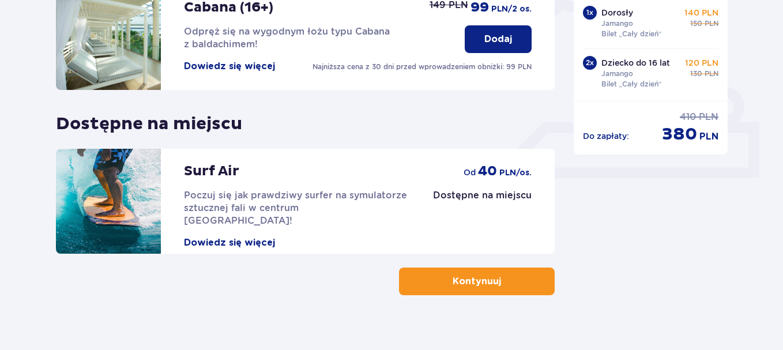
scroll to position [432, 0]
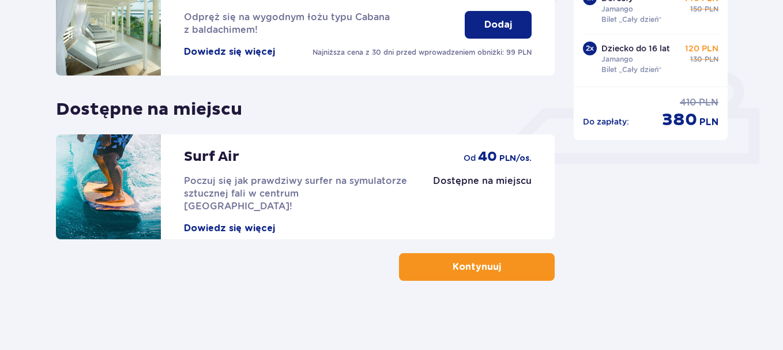
click at [490, 272] on p "Kontynuuj" at bounding box center [476, 266] width 48 height 13
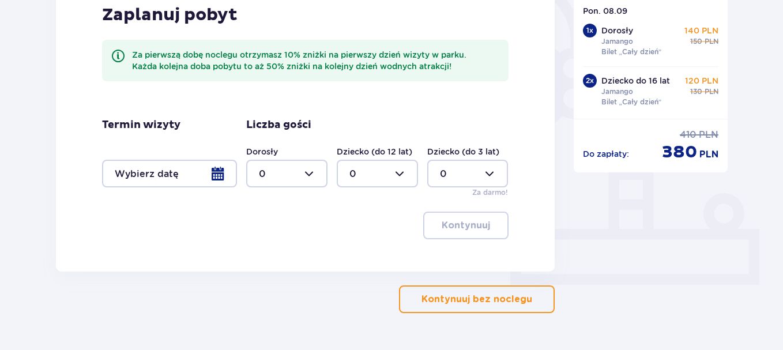
scroll to position [343, 0]
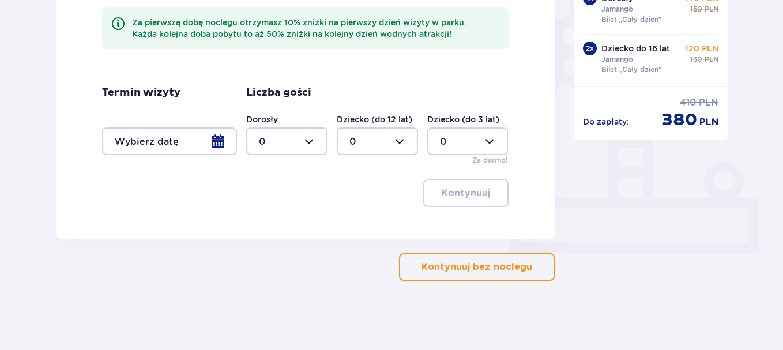
click at [459, 267] on p "Kontynuuj bez noclegu" at bounding box center [476, 266] width 111 height 13
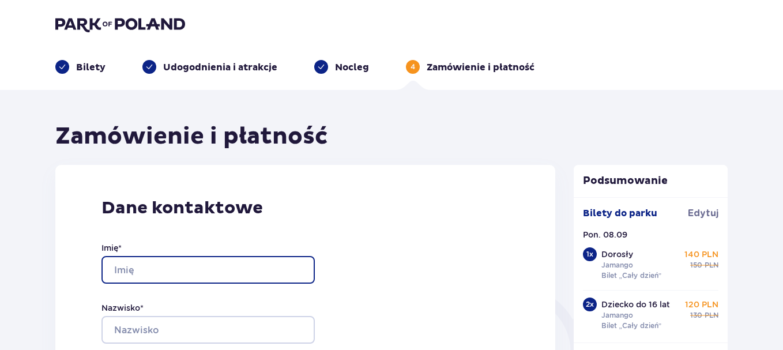
click at [141, 269] on input "Imię *" at bounding box center [207, 270] width 213 height 28
type input "mariusz"
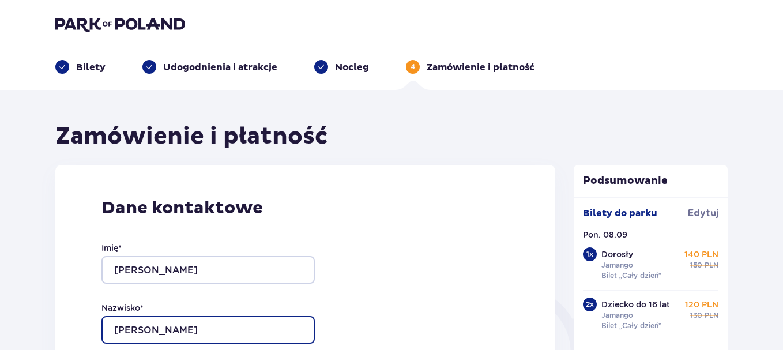
type input "zdanowski"
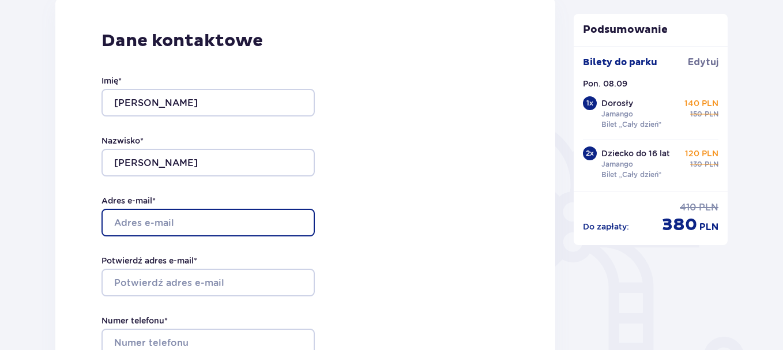
scroll to position [215, 0]
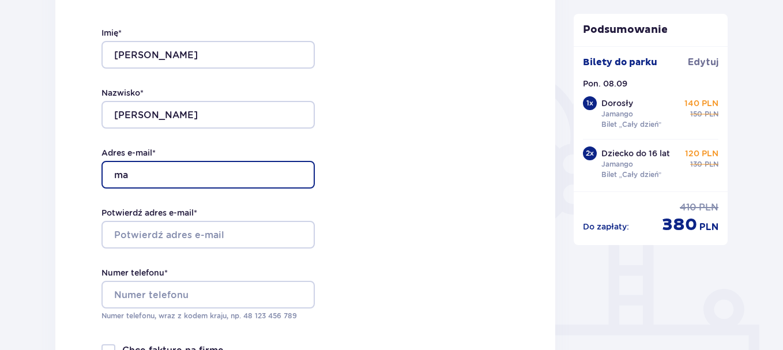
type input "[EMAIL_ADDRESS][DOMAIN_NAME]"
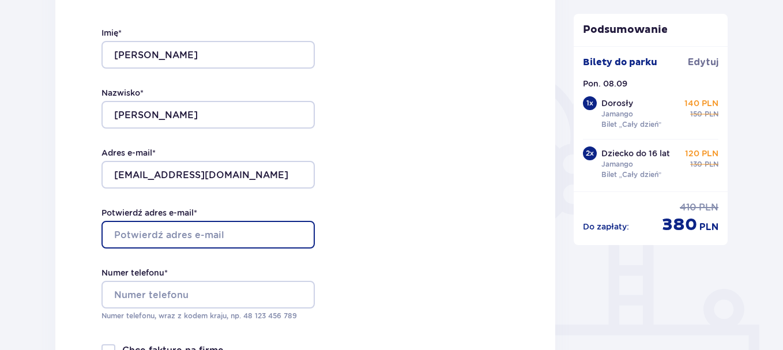
click at [191, 235] on input "Potwierdź adres e-mail *" at bounding box center [207, 235] width 213 height 28
type input "[EMAIL_ADDRESS][DOMAIN_NAME]"
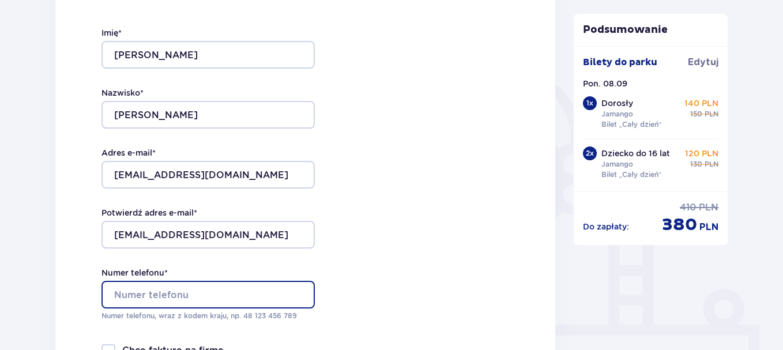
click at [196, 292] on input "Numer telefonu *" at bounding box center [207, 295] width 213 height 28
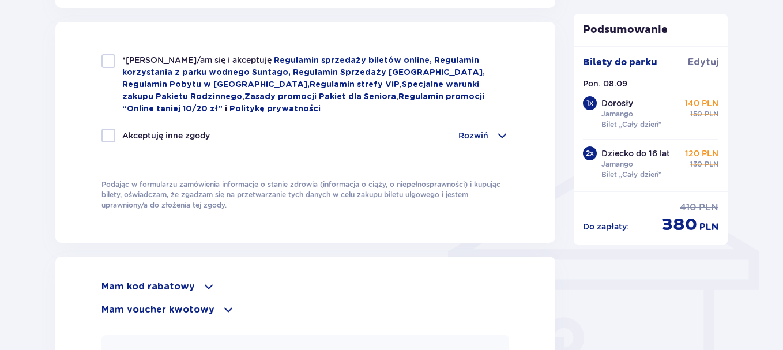
scroll to position [780, 0]
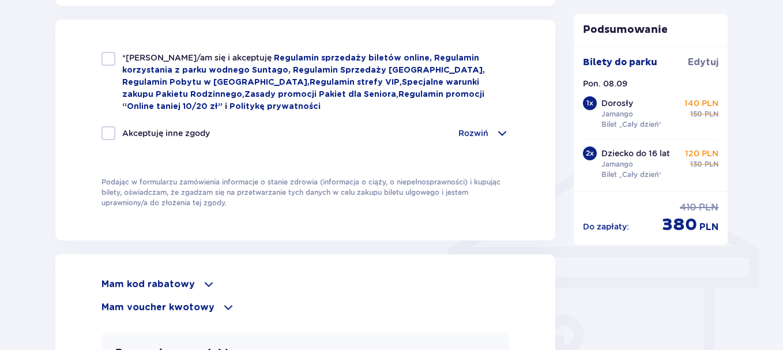
type input "+4915129438693"
click at [105, 55] on div at bounding box center [108, 59] width 14 height 14
checkbox input "true"
click at [109, 128] on div at bounding box center [108, 133] width 14 height 14
checkbox input "true"
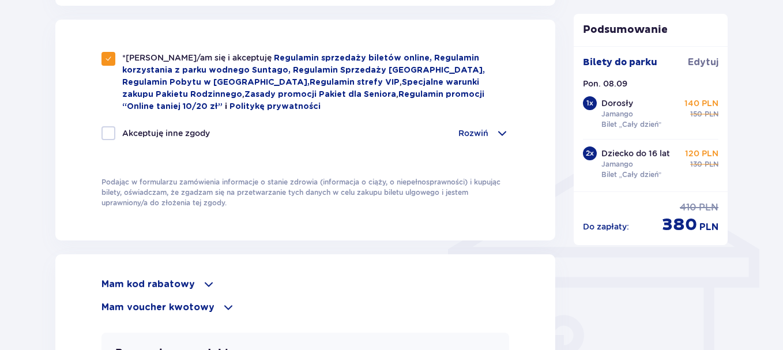
checkbox input "true"
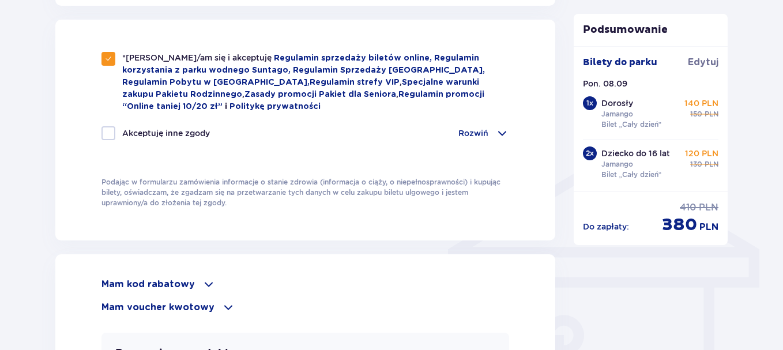
checkbox input "true"
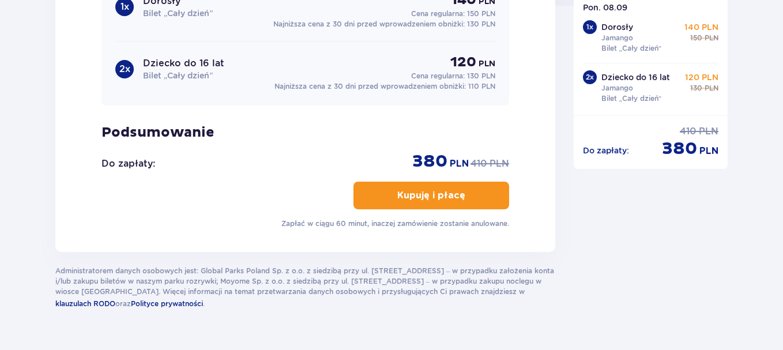
scroll to position [1215, 0]
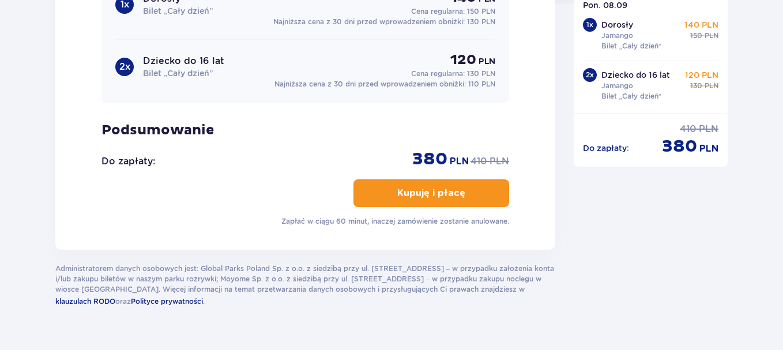
click at [409, 187] on p "Kupuję i płacę" at bounding box center [431, 193] width 68 height 13
